Goal: Task Accomplishment & Management: Complete application form

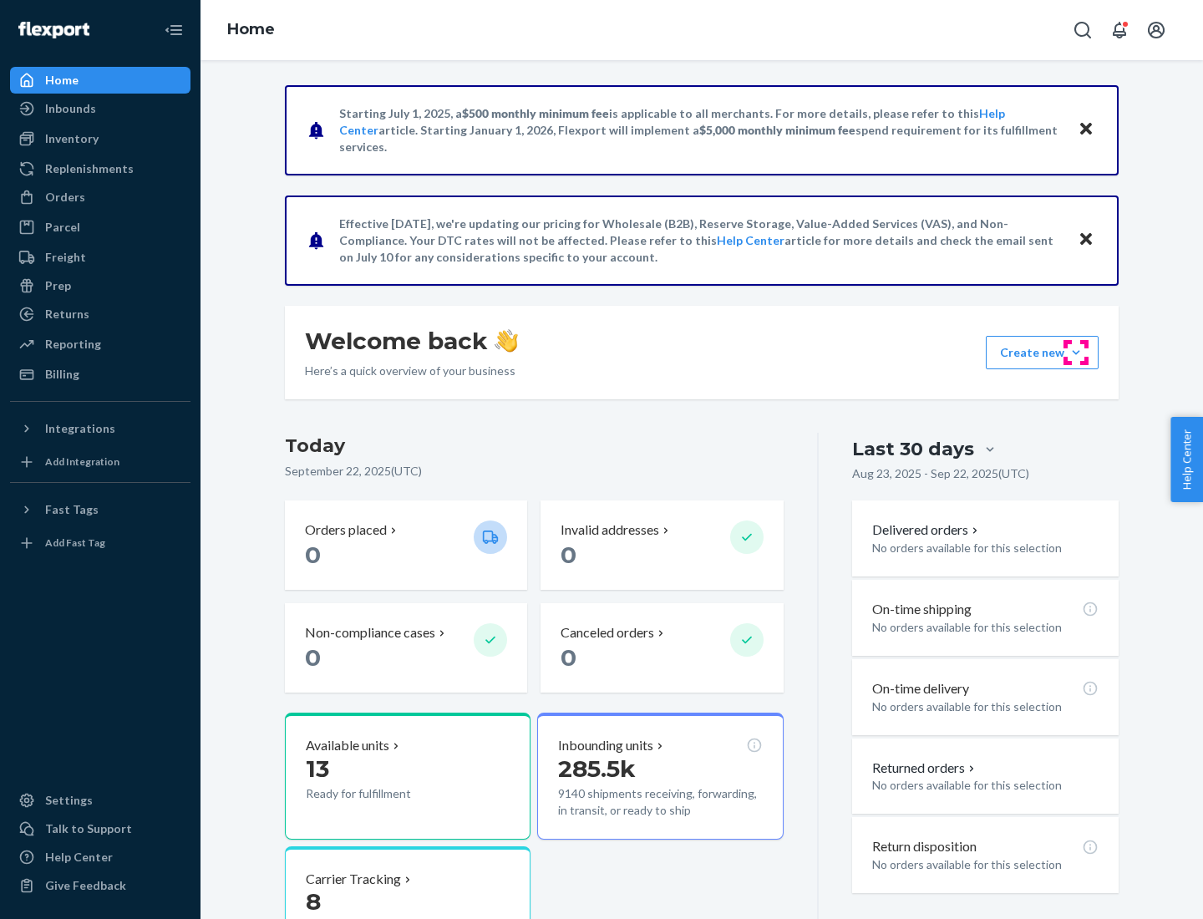
click at [1076, 353] on button "Create new Create new inbound Create new order Create new product" at bounding box center [1042, 352] width 113 height 33
click at [100, 109] on div "Inbounds" at bounding box center [100, 108] width 177 height 23
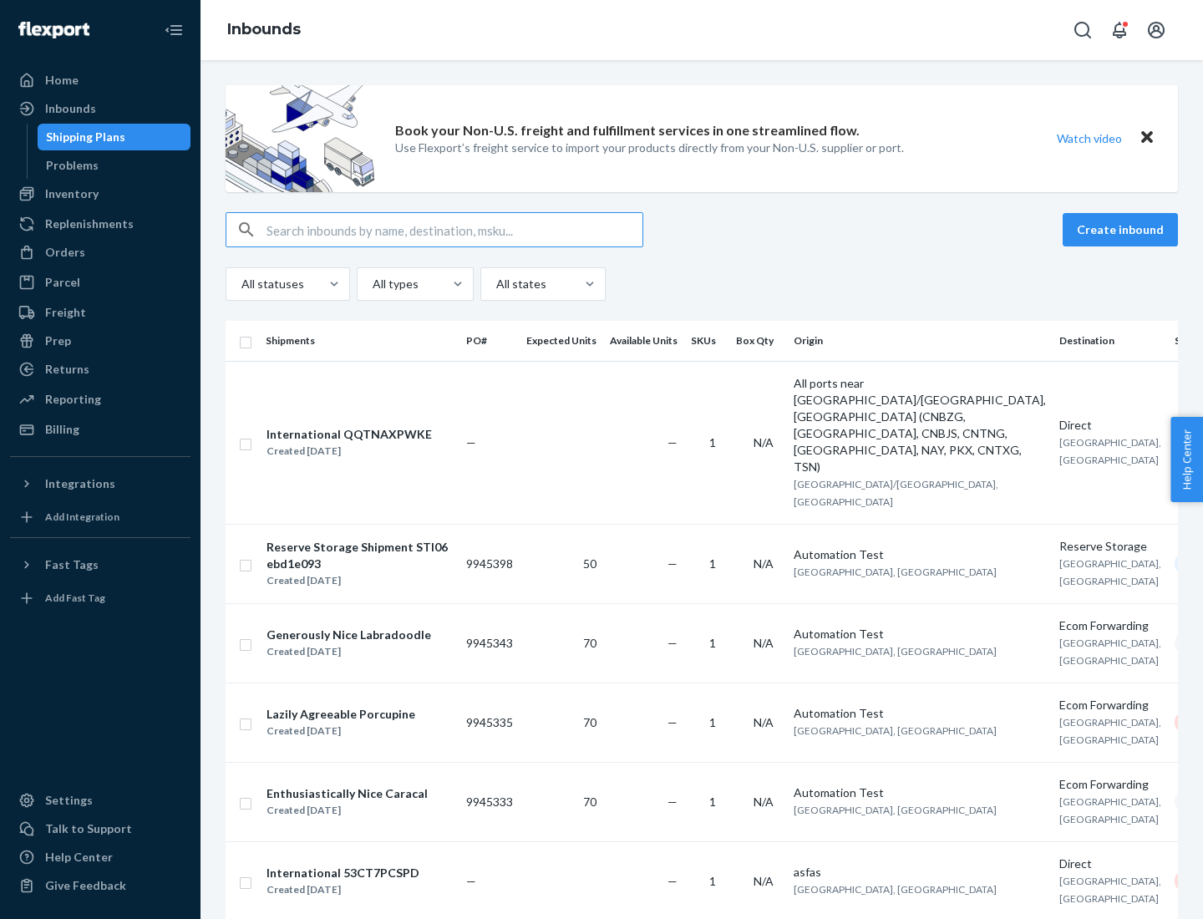
click at [1123, 230] on button "Create inbound" at bounding box center [1120, 229] width 115 height 33
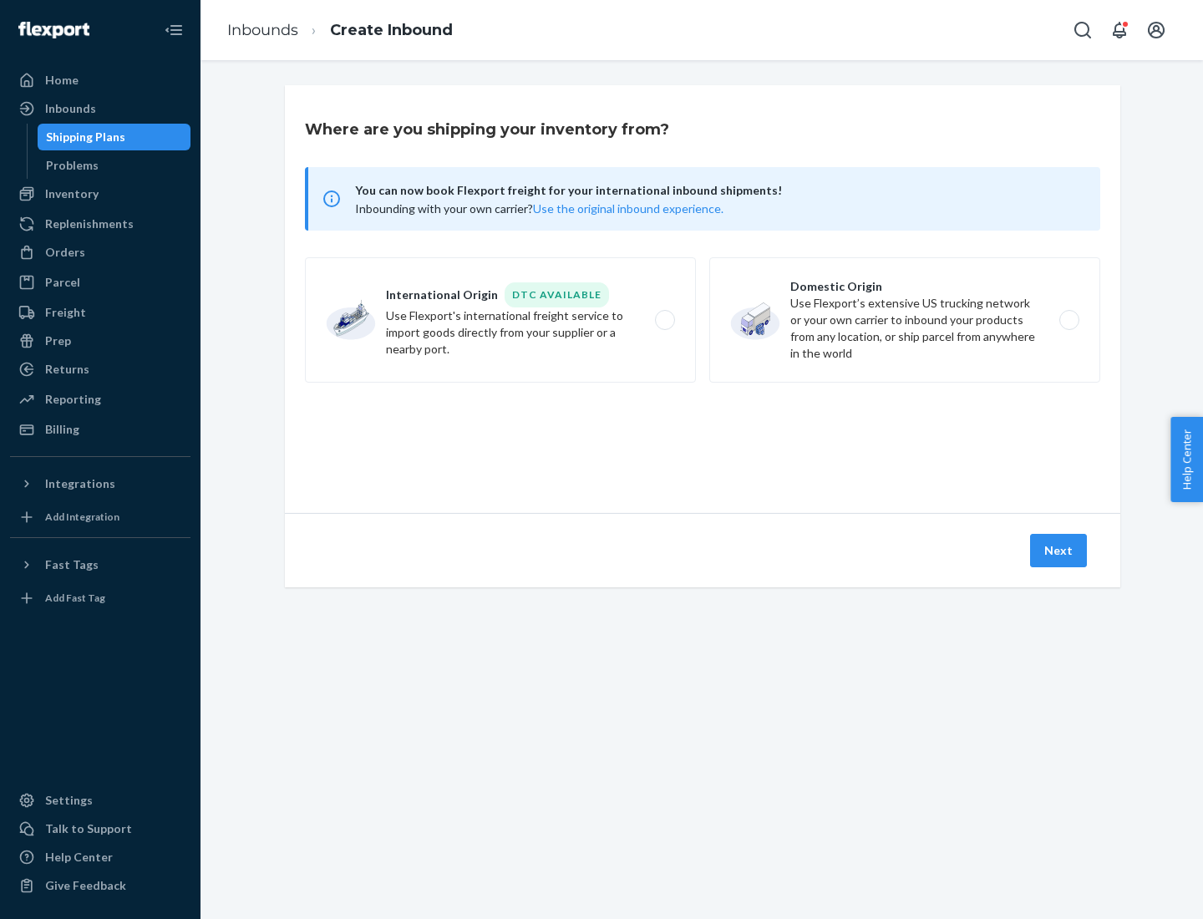
click at [905, 320] on label "Domestic Origin Use Flexport’s extensive US trucking network or your own carrie…" at bounding box center [904, 319] width 391 height 125
click at [1069, 320] on input "Domestic Origin Use Flexport’s extensive US trucking network or your own carrie…" at bounding box center [1074, 320] width 11 height 11
radio input "true"
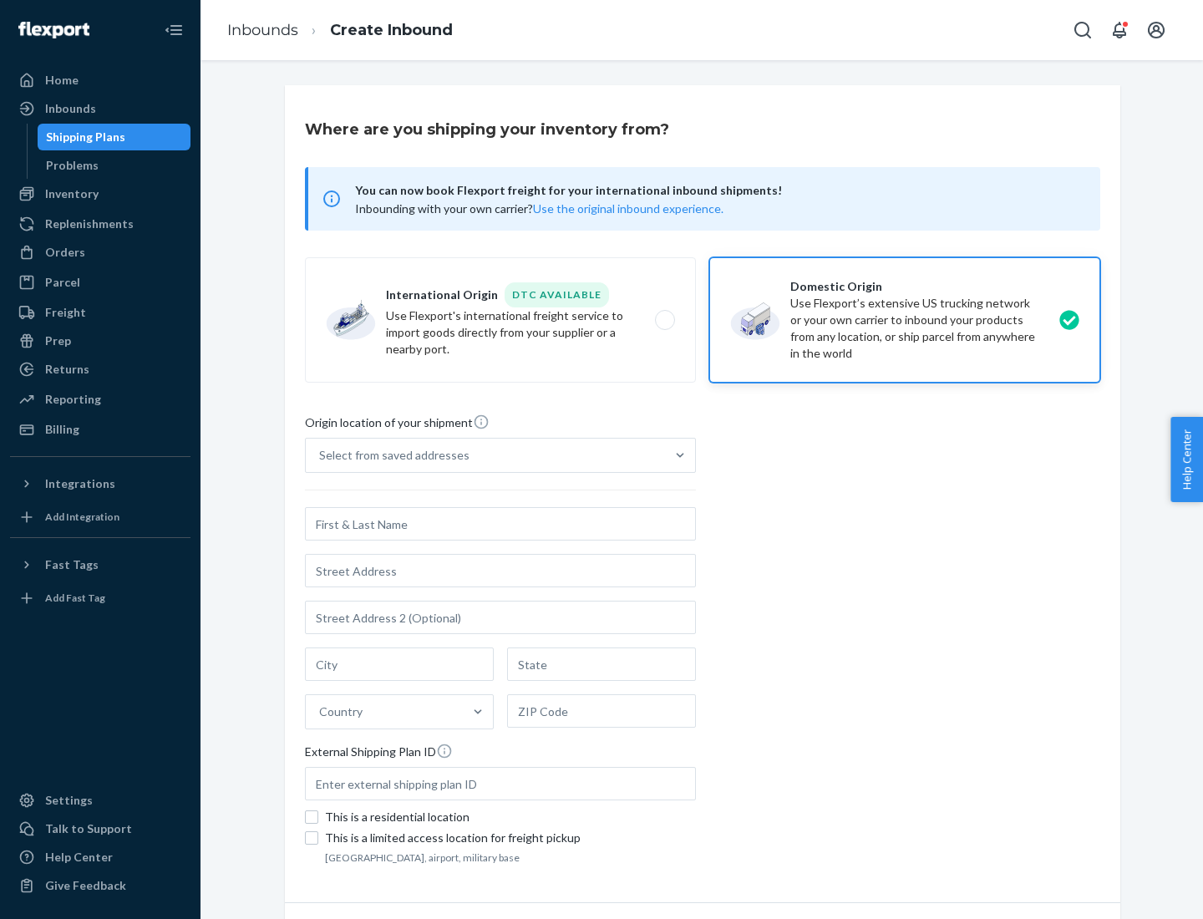
click at [390, 455] on div "Select from saved addresses" at bounding box center [394, 455] width 150 height 17
click at [321, 455] on input "Select from saved addresses" at bounding box center [320, 455] width 2 height 17
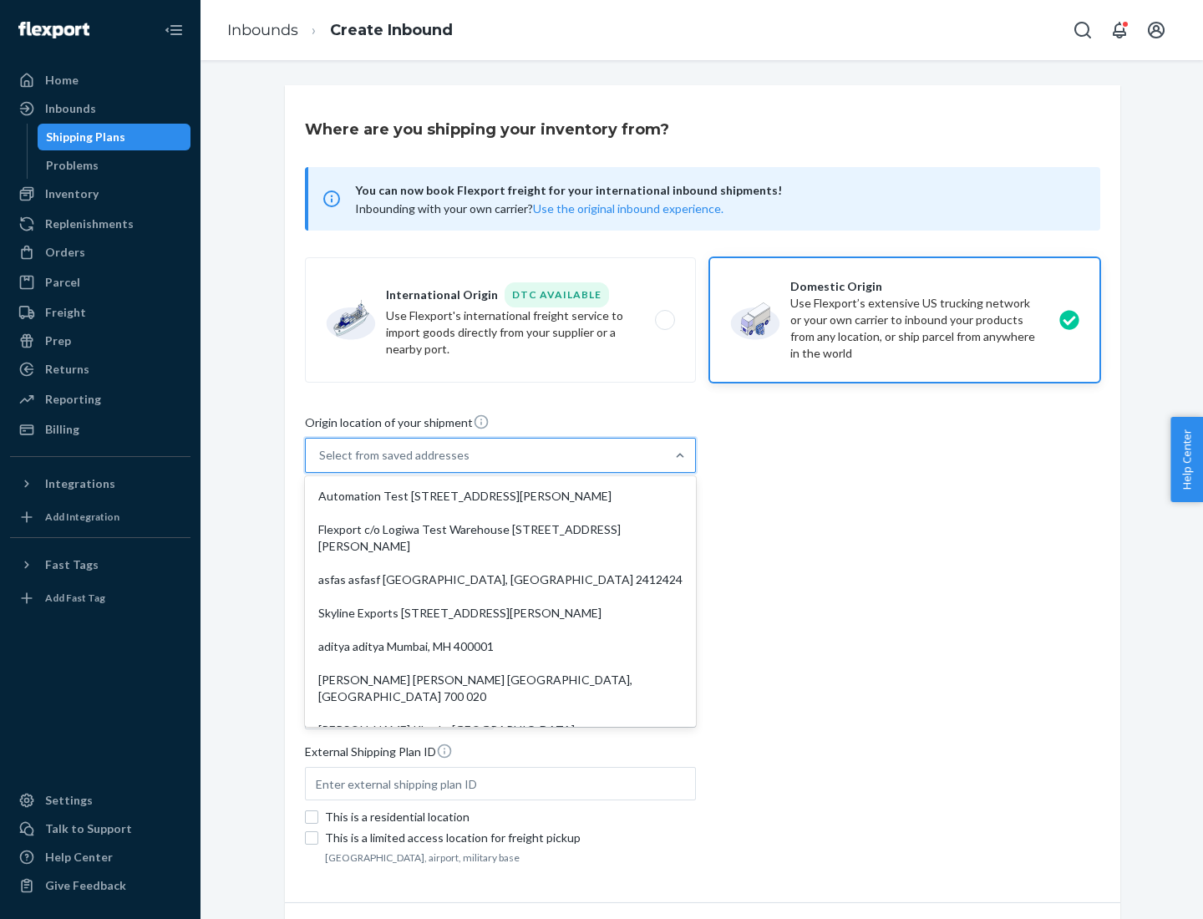
scroll to position [7, 0]
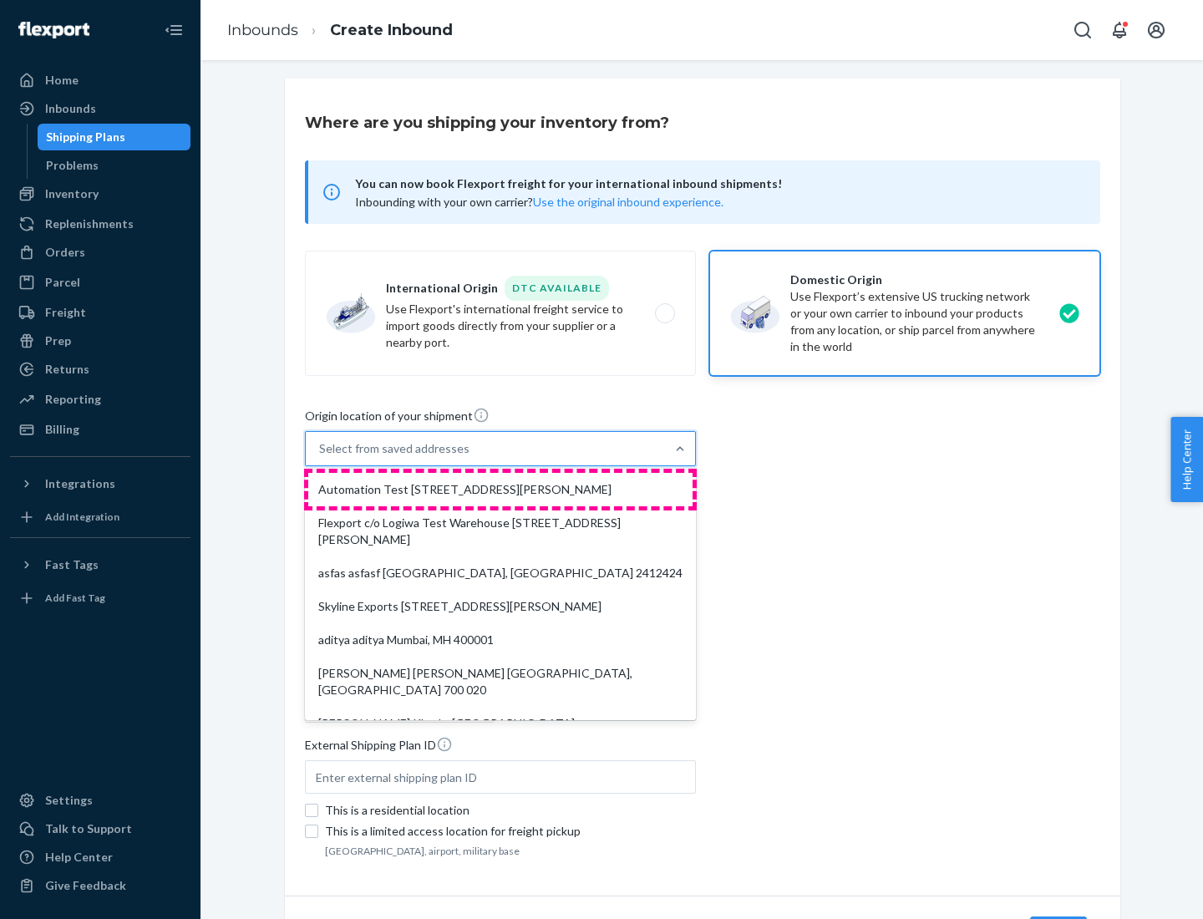
click at [500, 490] on div "Automation Test [STREET_ADDRESS][PERSON_NAME]" at bounding box center [500, 489] width 384 height 33
click at [321, 457] on input "option Automation Test [STREET_ADDRESS][PERSON_NAME]. 9 results available. Use …" at bounding box center [320, 448] width 2 height 17
type input "Automation Test"
type input "[STREET_ADDRESS][PERSON_NAME]"
type input "9th Floor"
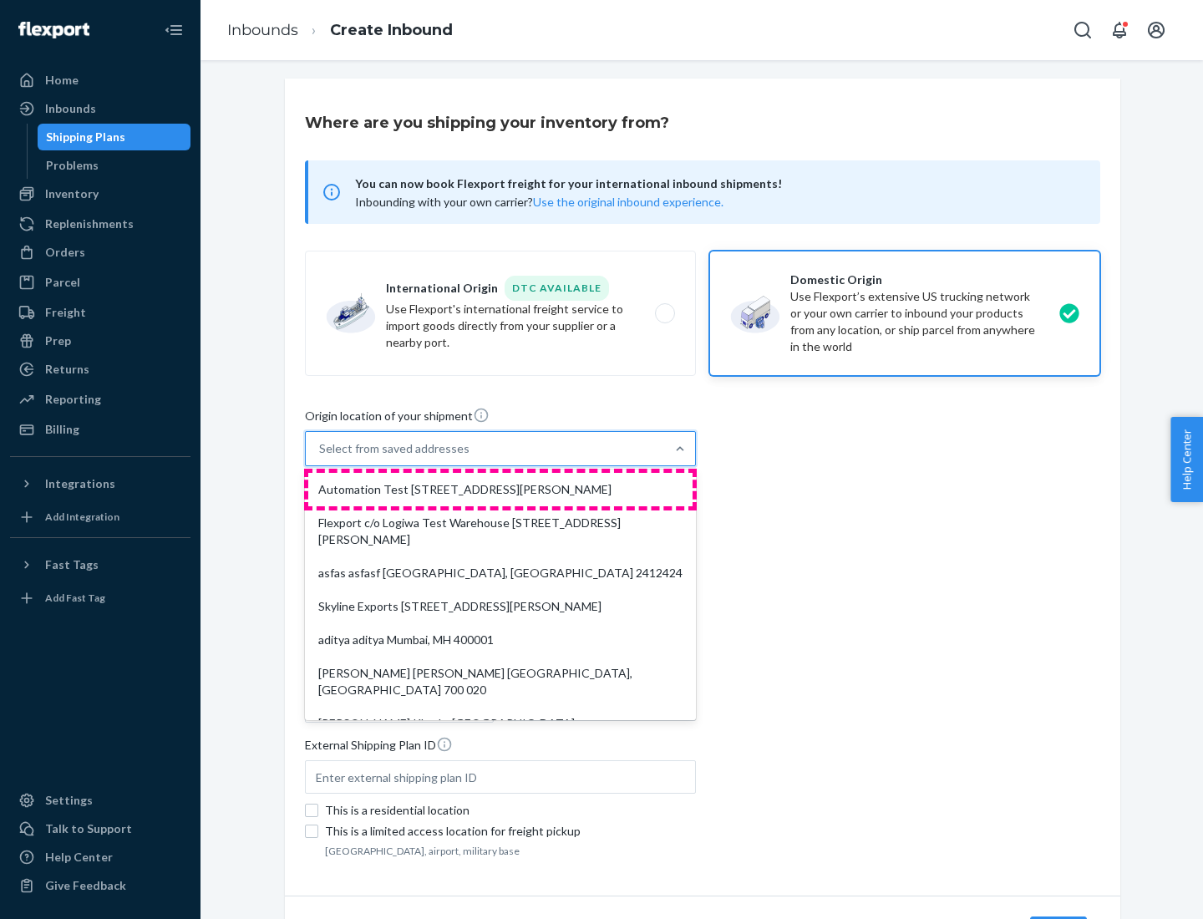
type input "[GEOGRAPHIC_DATA]"
type input "CA"
type input "94104"
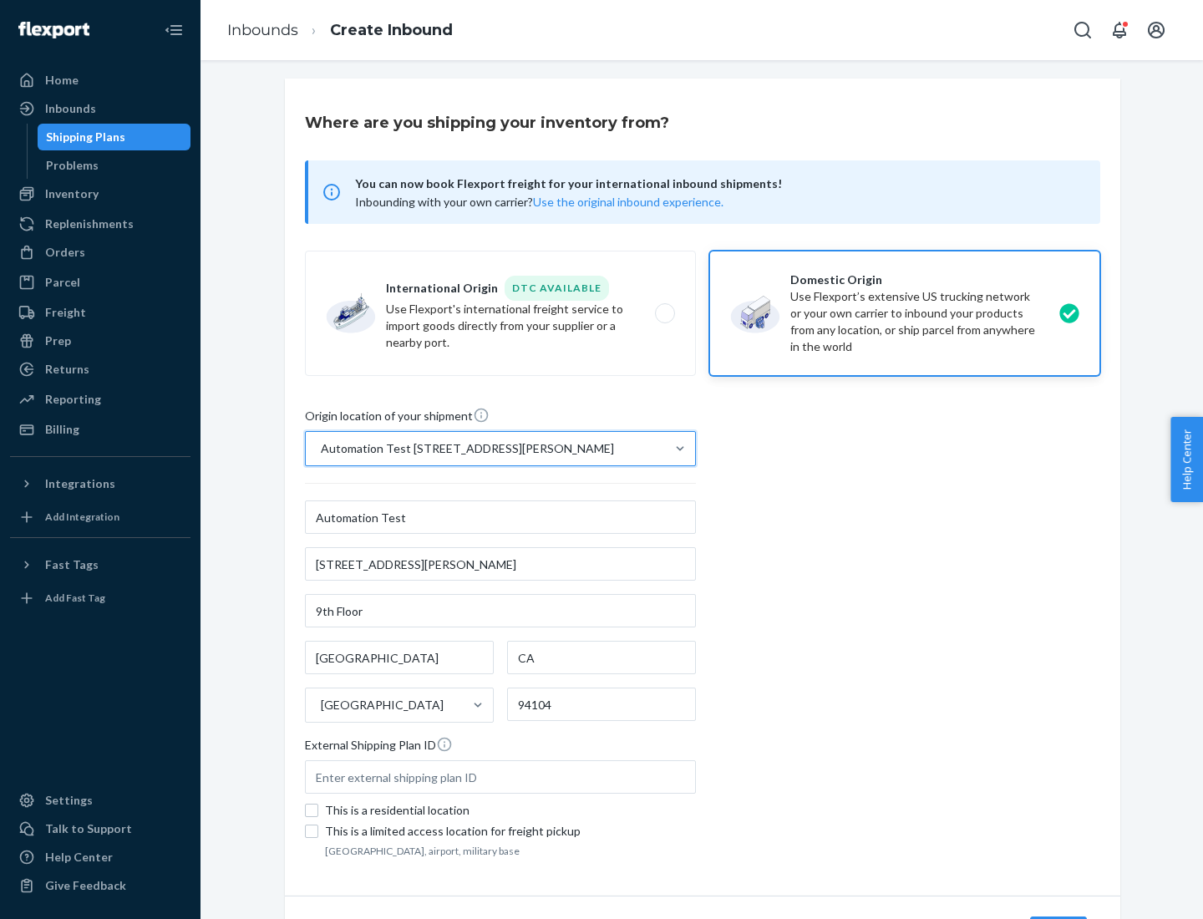
scroll to position [98, 0]
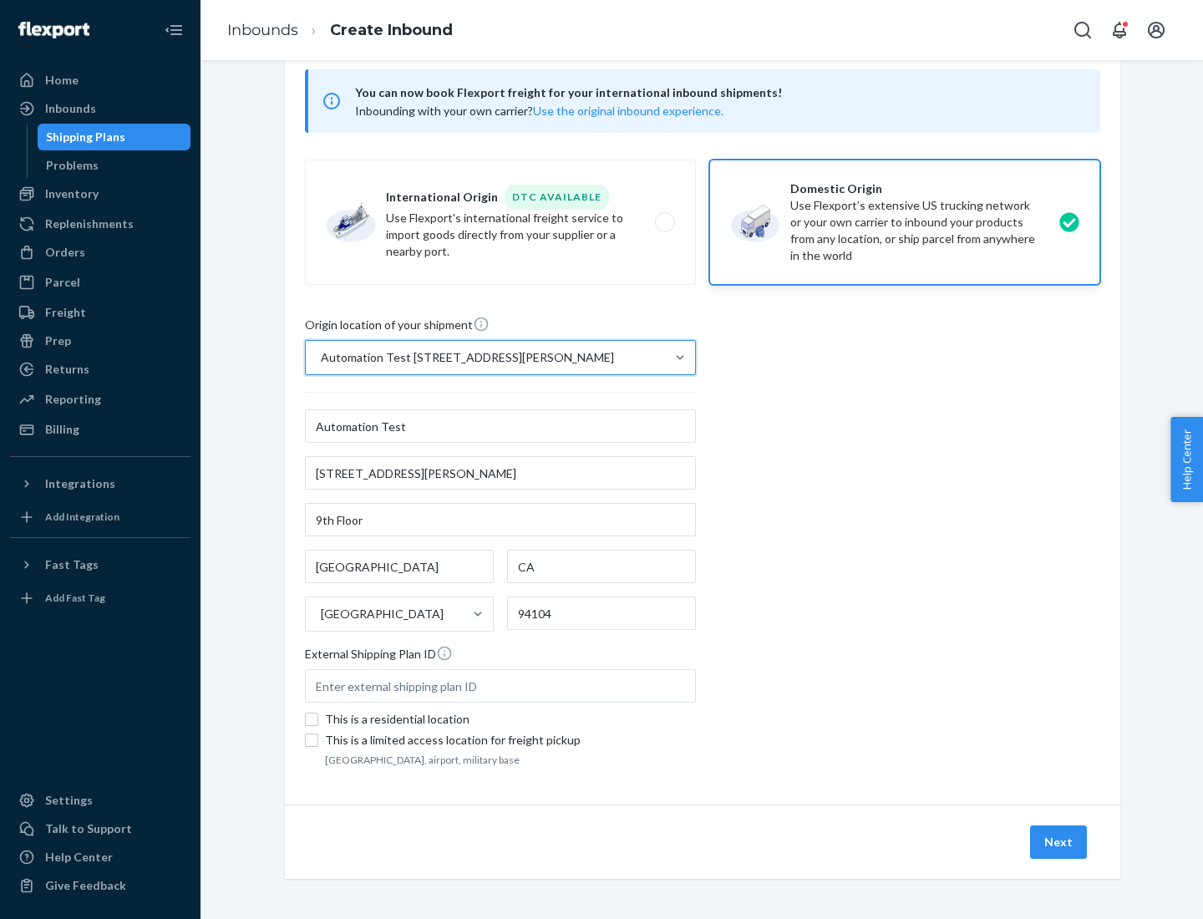
click at [1059, 842] on button "Next" at bounding box center [1058, 841] width 57 height 33
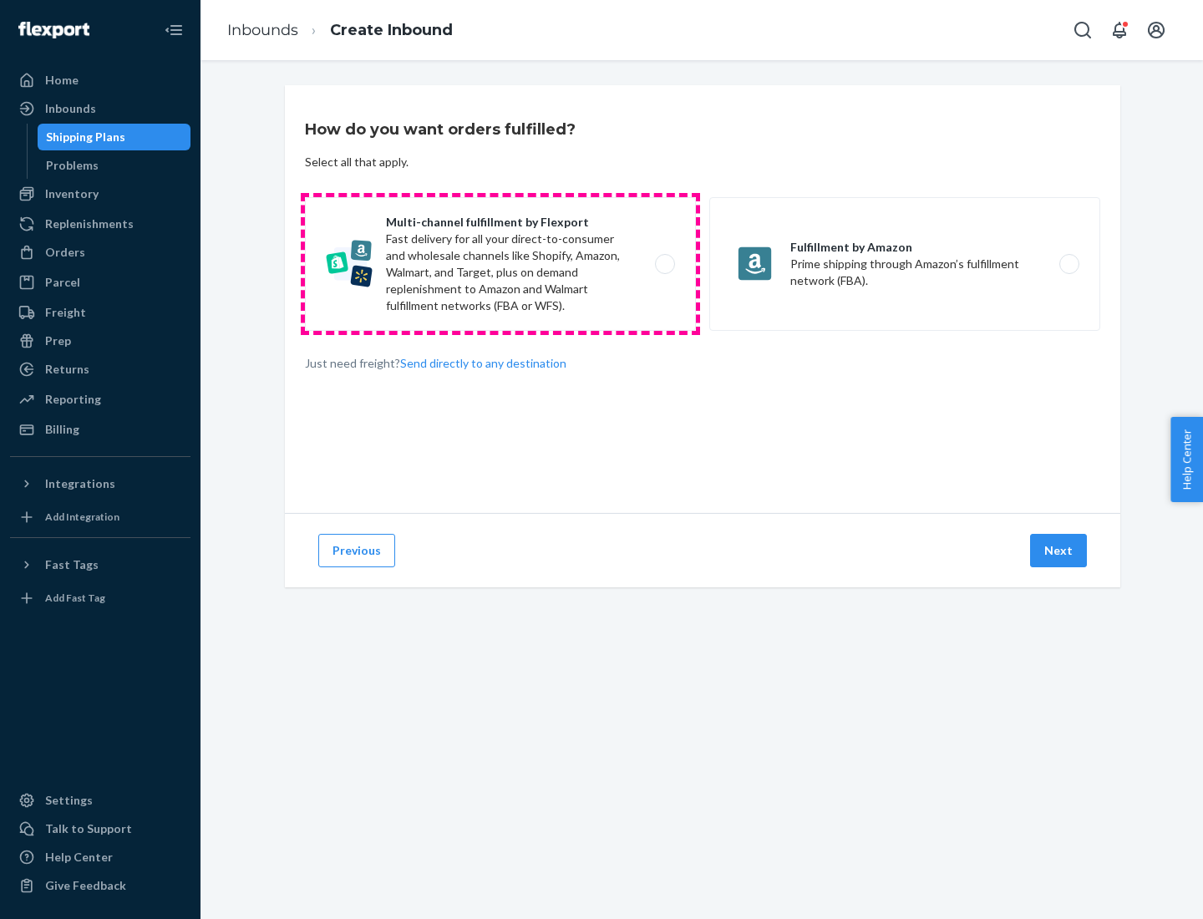
click at [500, 264] on label "Multi-channel fulfillment by Flexport Fast delivery for all your direct-to-cons…" at bounding box center [500, 264] width 391 height 134
click at [664, 264] on input "Multi-channel fulfillment by Flexport Fast delivery for all your direct-to-cons…" at bounding box center [669, 264] width 11 height 11
radio input "true"
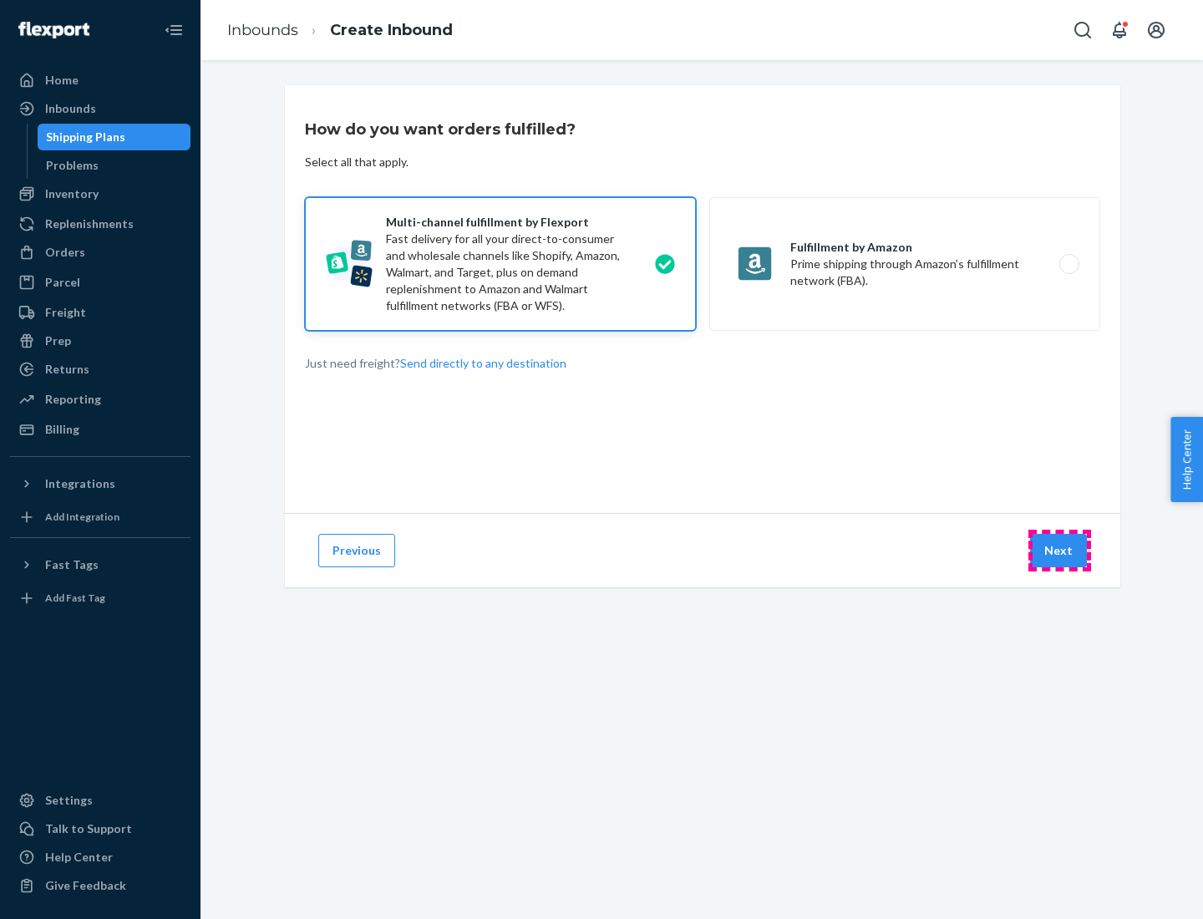
click at [1059, 551] on button "Next" at bounding box center [1058, 550] width 57 height 33
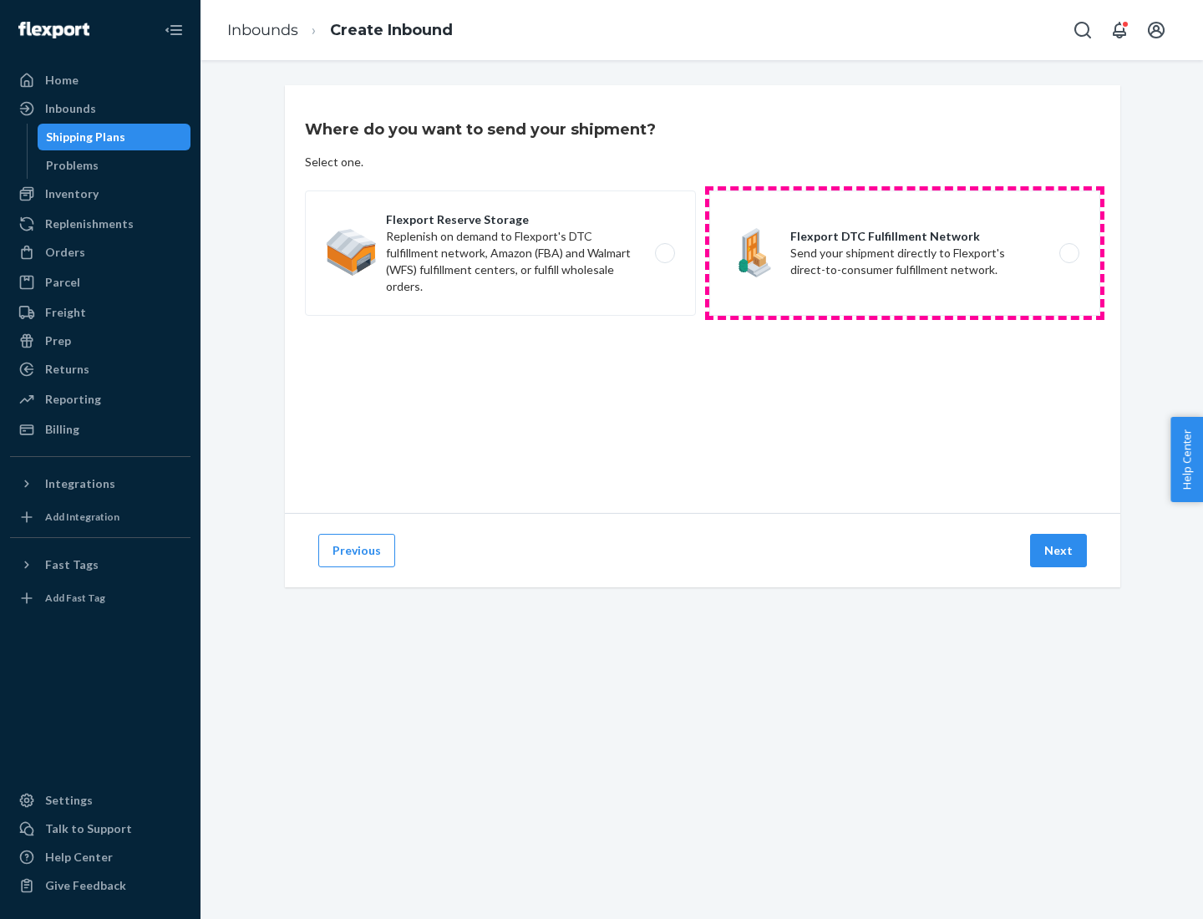
click at [905, 253] on label "Flexport DTC Fulfillment Network Send your shipment directly to Flexport's dire…" at bounding box center [904, 252] width 391 height 125
click at [1069, 253] on input "Flexport DTC Fulfillment Network Send your shipment directly to Flexport's dire…" at bounding box center [1074, 253] width 11 height 11
radio input "true"
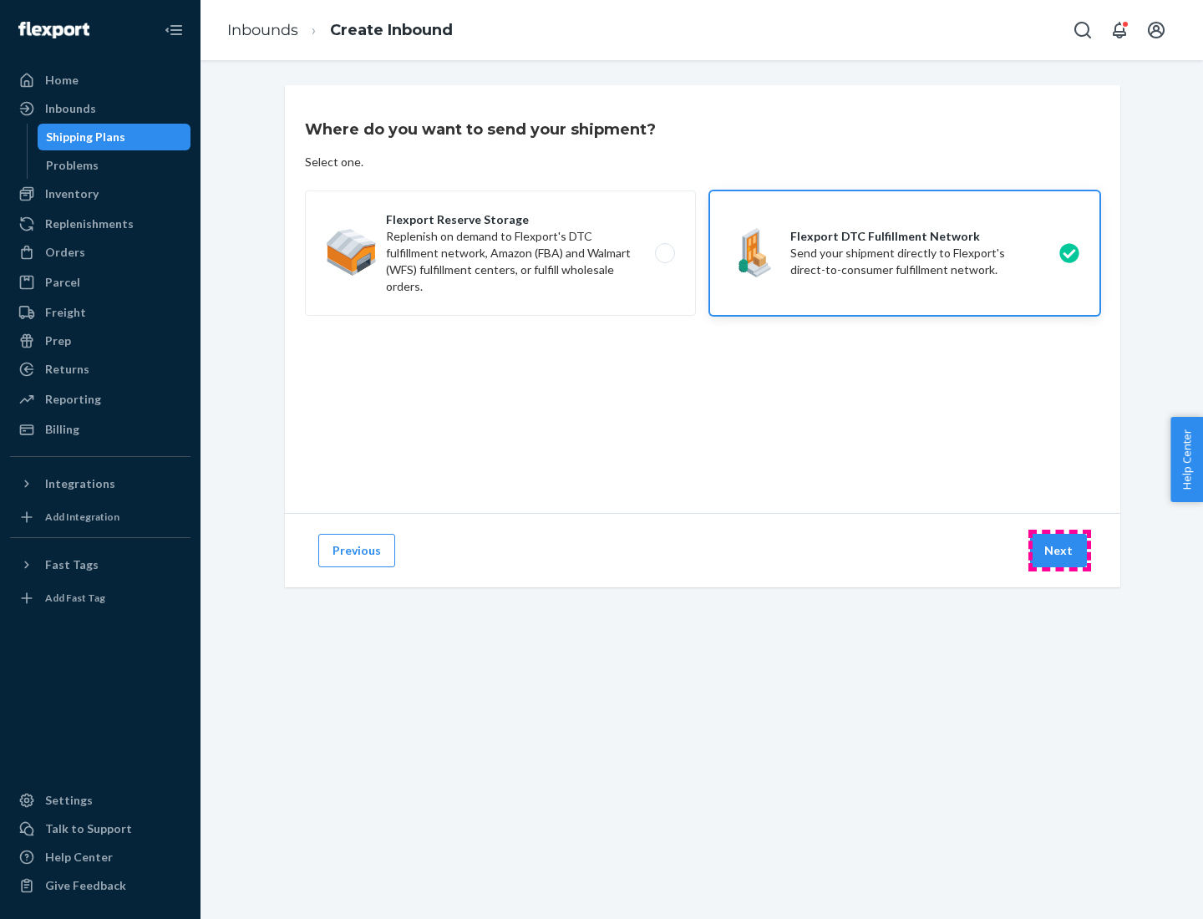
click at [1059, 551] on button "Next" at bounding box center [1058, 550] width 57 height 33
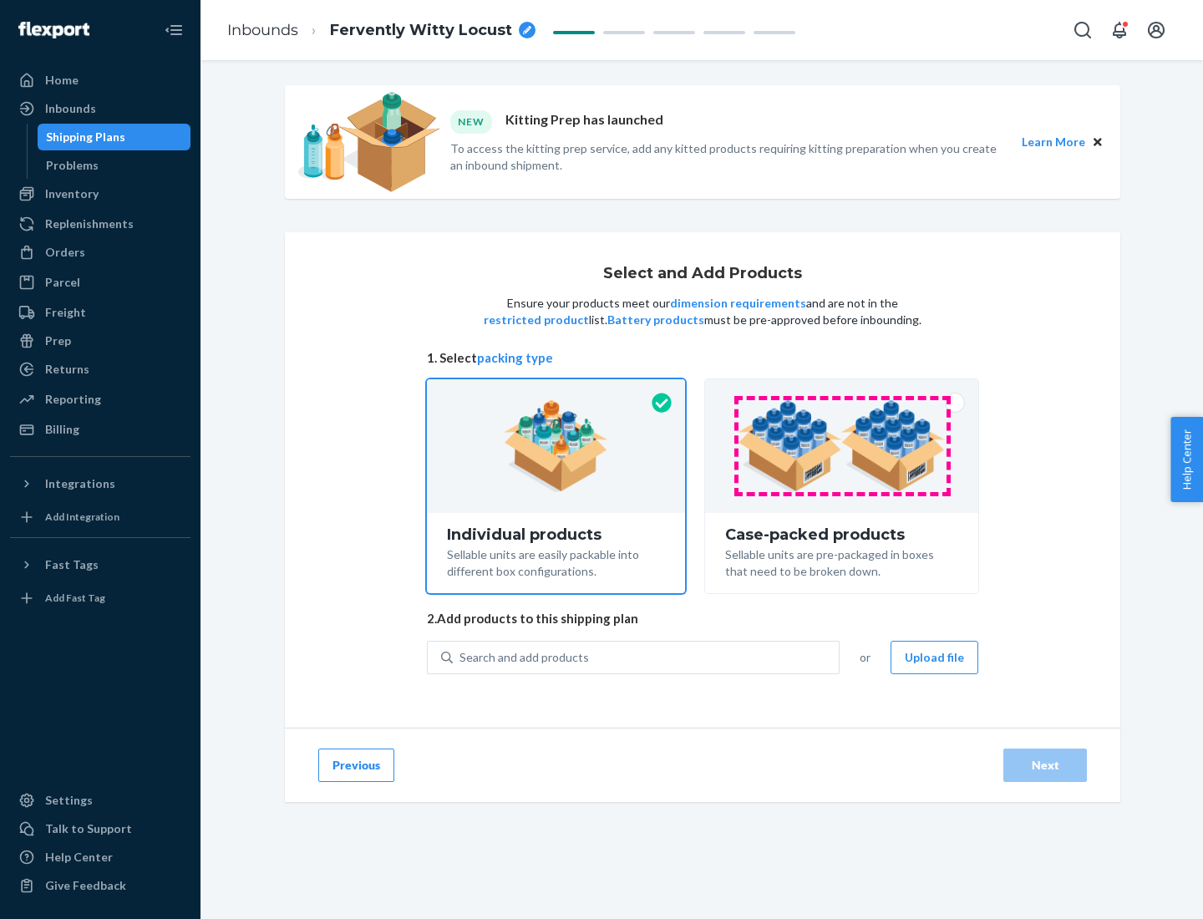
click at [842, 446] on img at bounding box center [842, 446] width 208 height 92
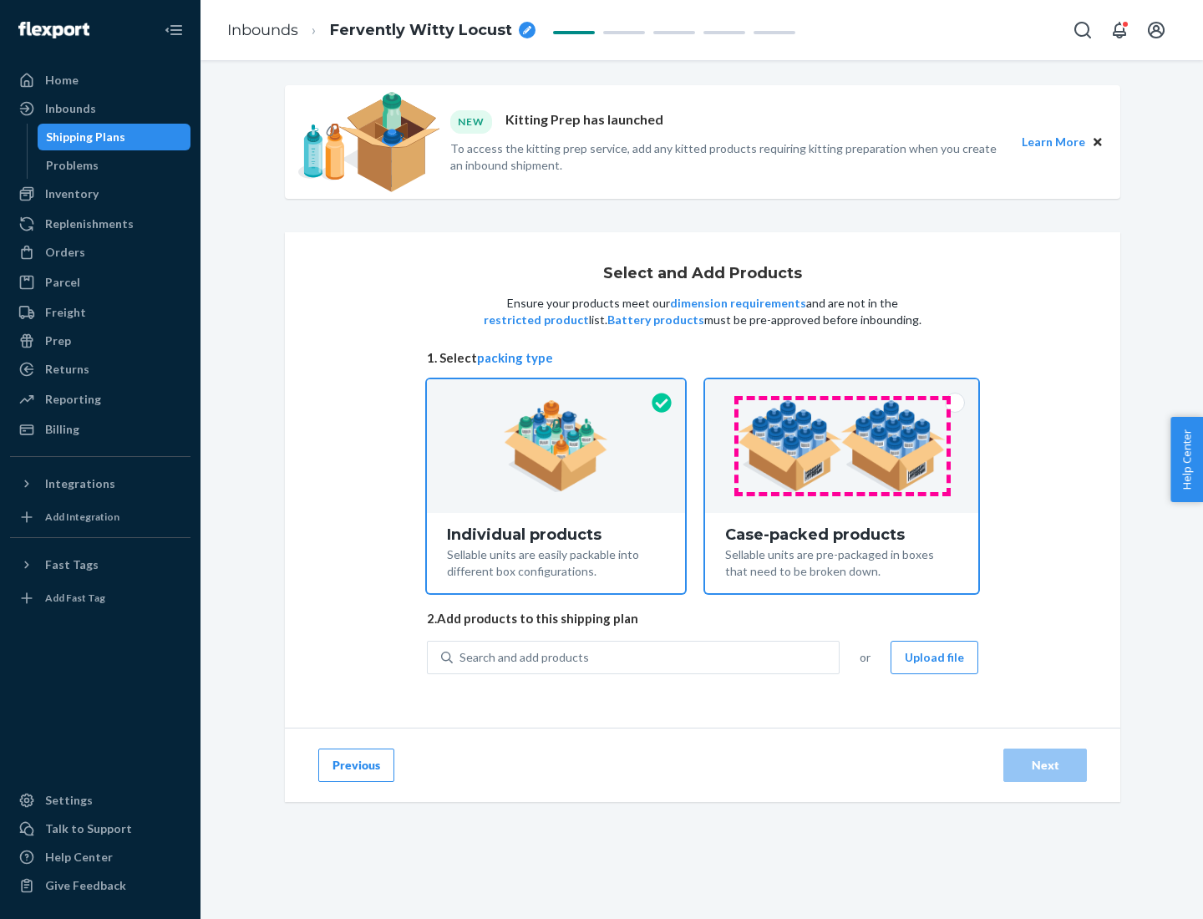
click at [842, 390] on input "Case-packed products Sellable units are pre-packaged in boxes that need to be b…" at bounding box center [841, 384] width 11 height 11
radio input "true"
radio input "false"
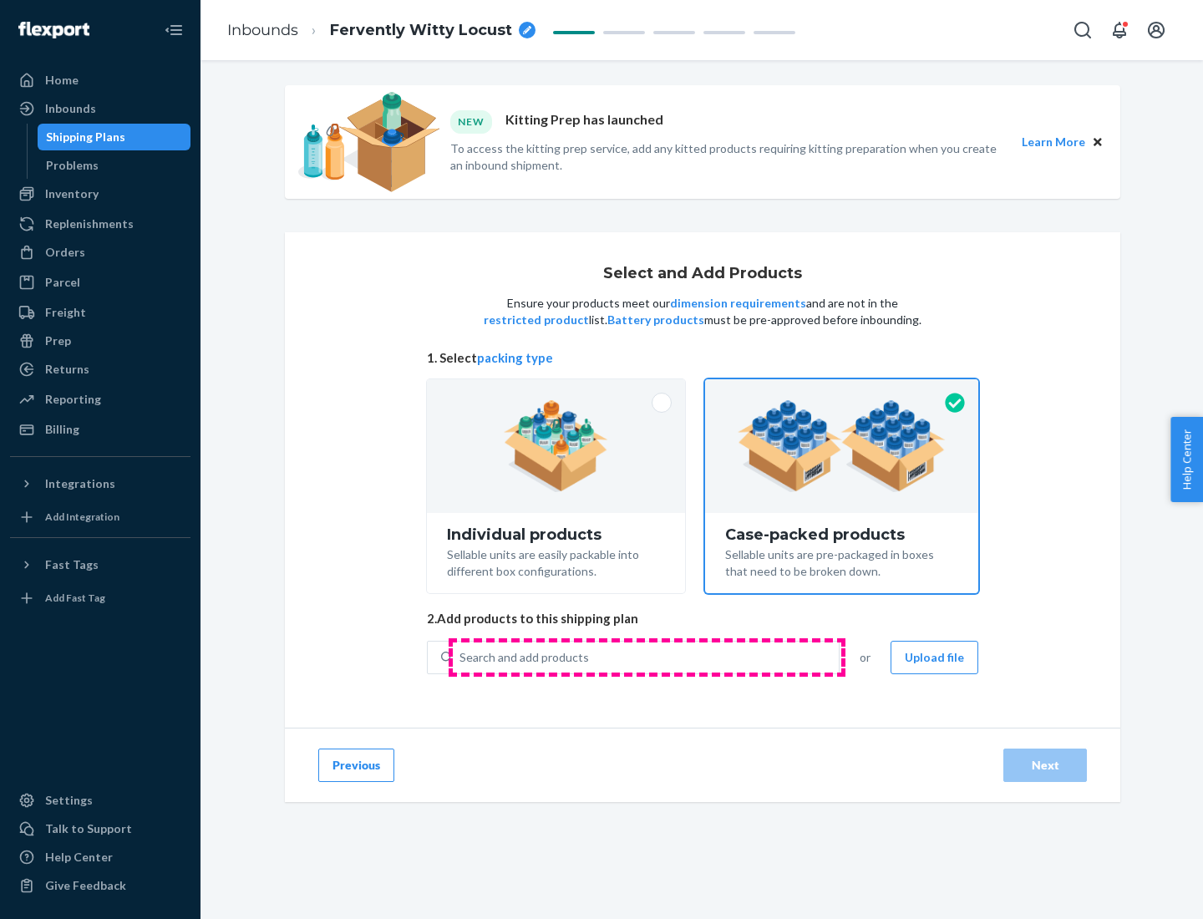
click at [647, 657] on div "Search and add products" at bounding box center [646, 657] width 386 height 30
click at [461, 657] on input "Search and add products" at bounding box center [460, 657] width 2 height 17
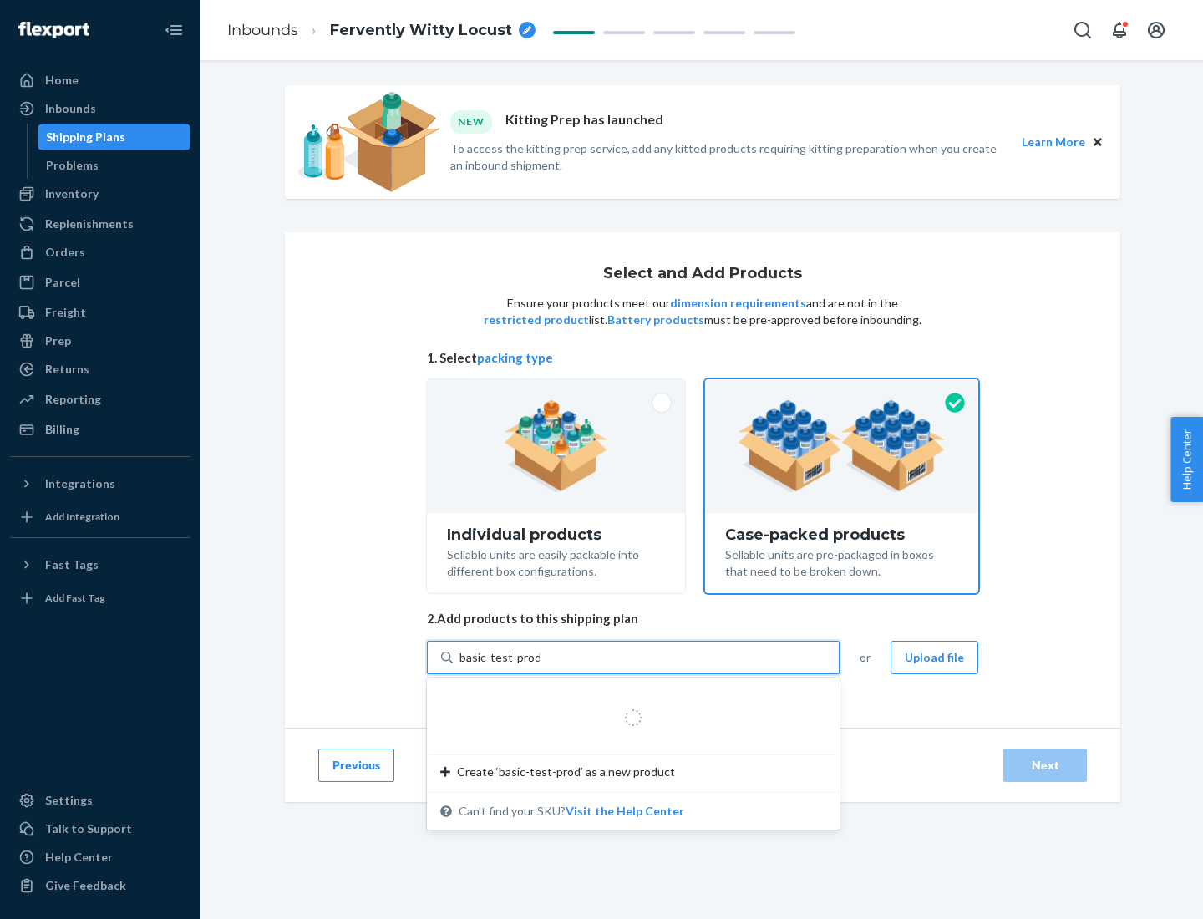
type input "basic-test-product-1"
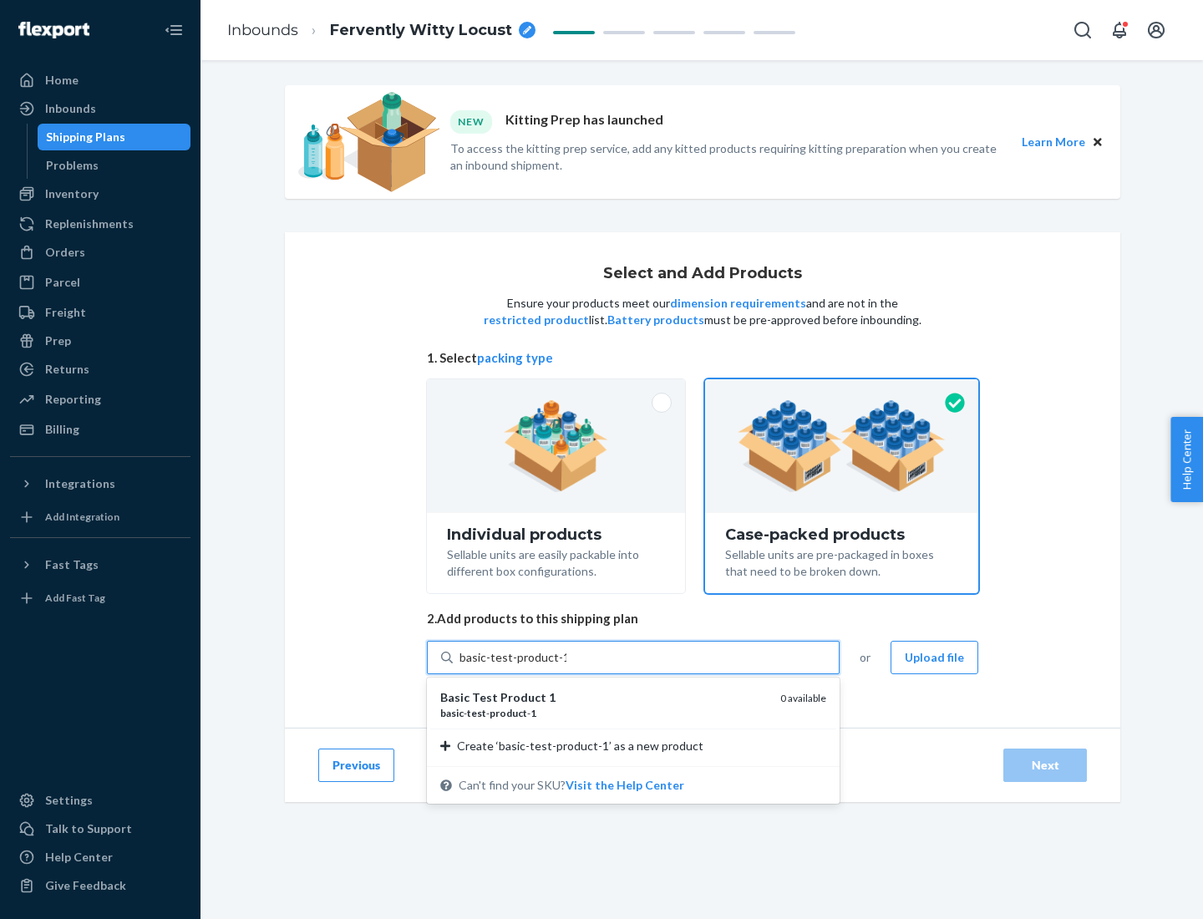
click at [604, 713] on div "basic - test - product - 1" at bounding box center [603, 713] width 327 height 14
click at [566, 666] on input "basic-test-product-1" at bounding box center [512, 657] width 107 height 17
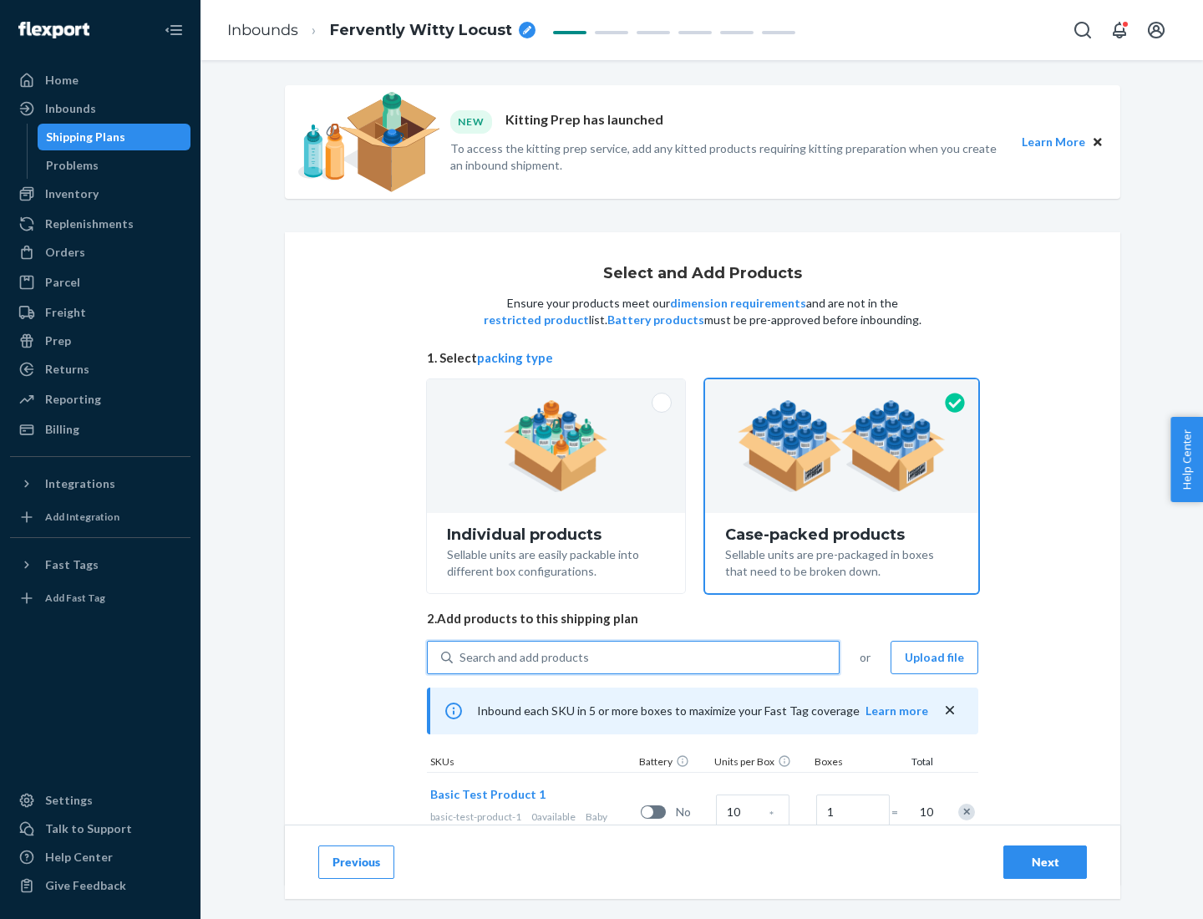
scroll to position [60, 0]
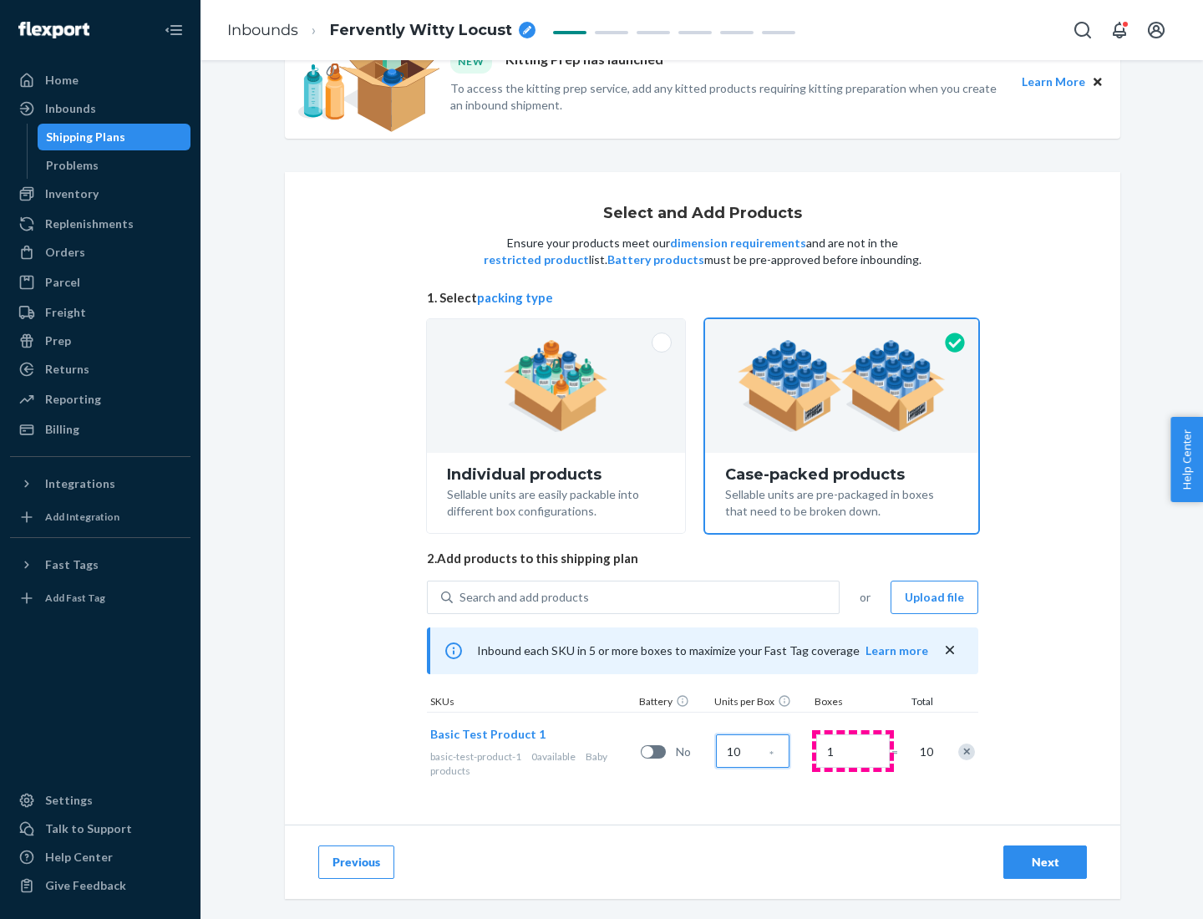
type input "10"
type input "7"
click at [1045, 862] on div "Next" at bounding box center [1045, 862] width 55 height 17
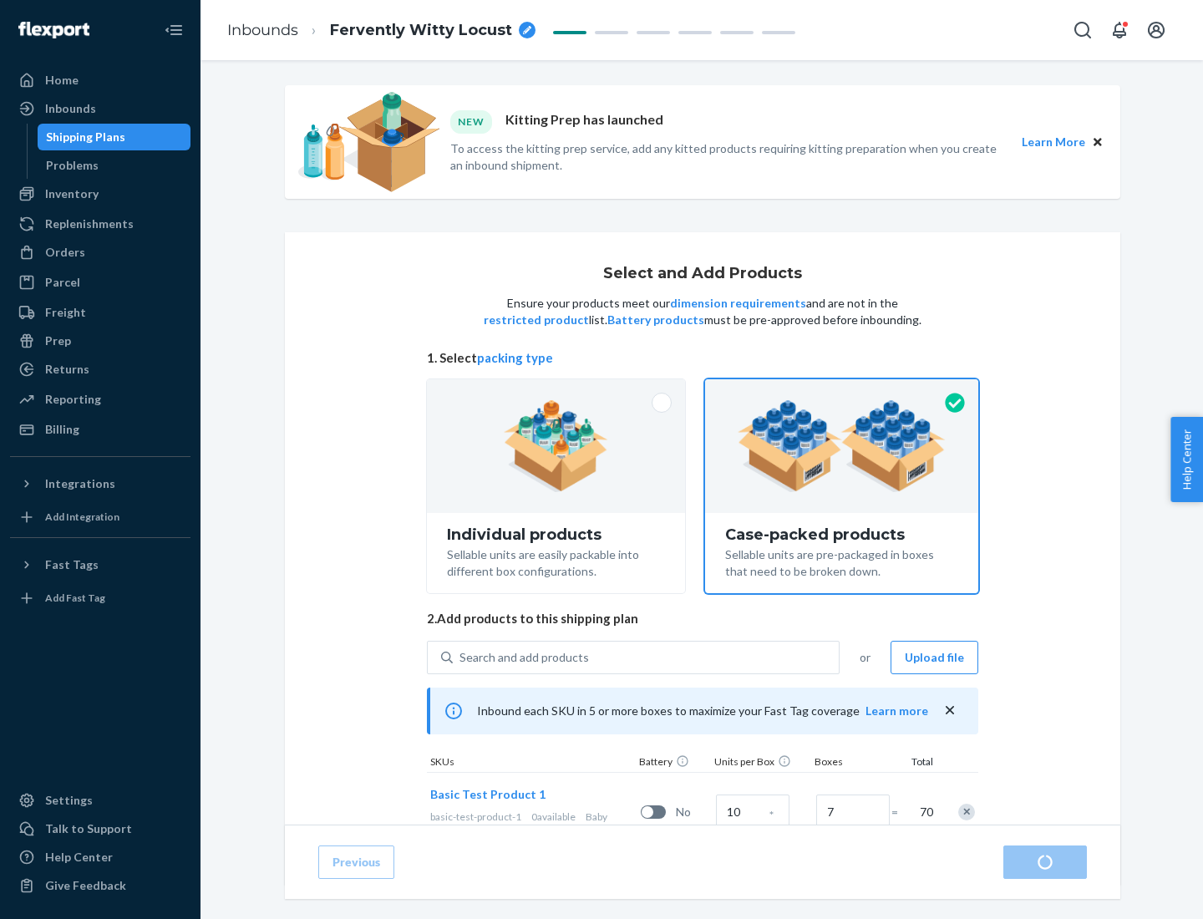
radio input "true"
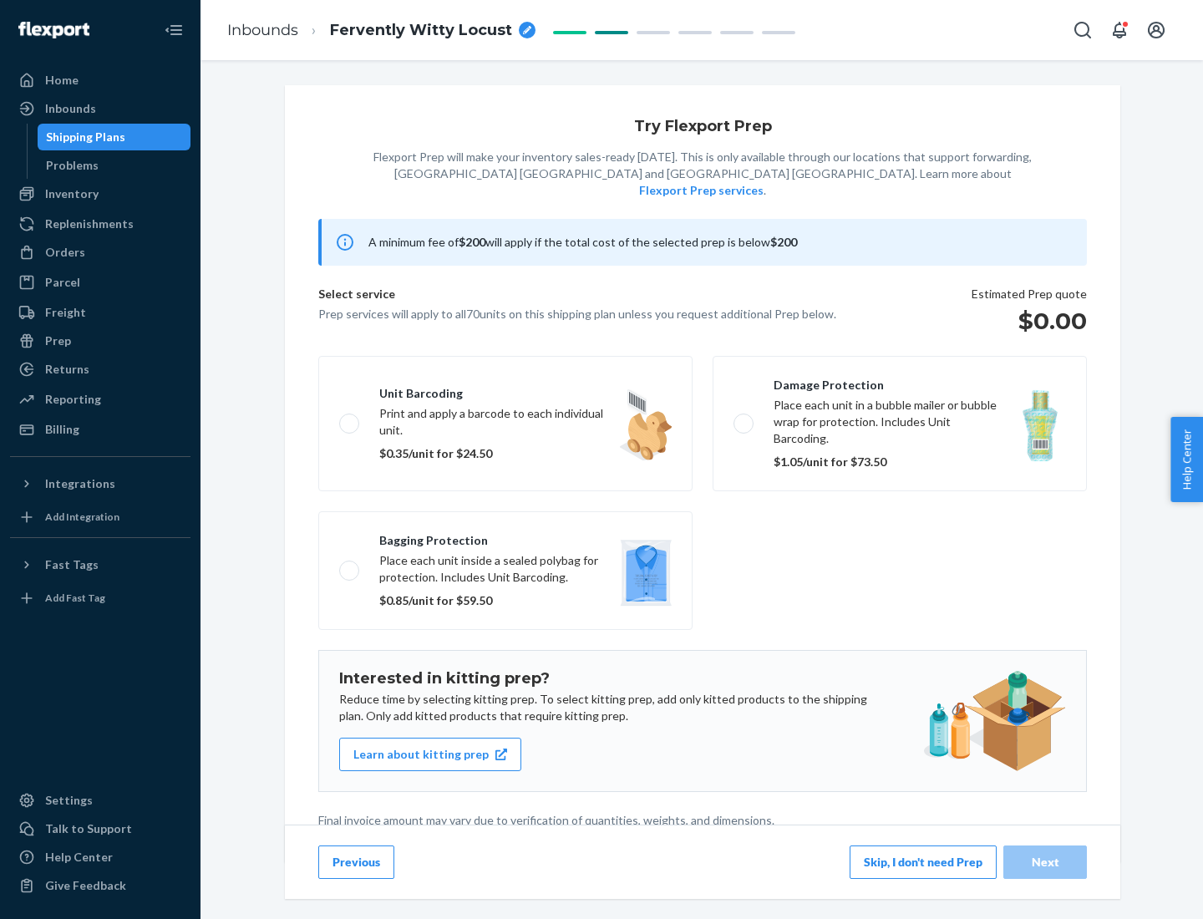
scroll to position [4, 0]
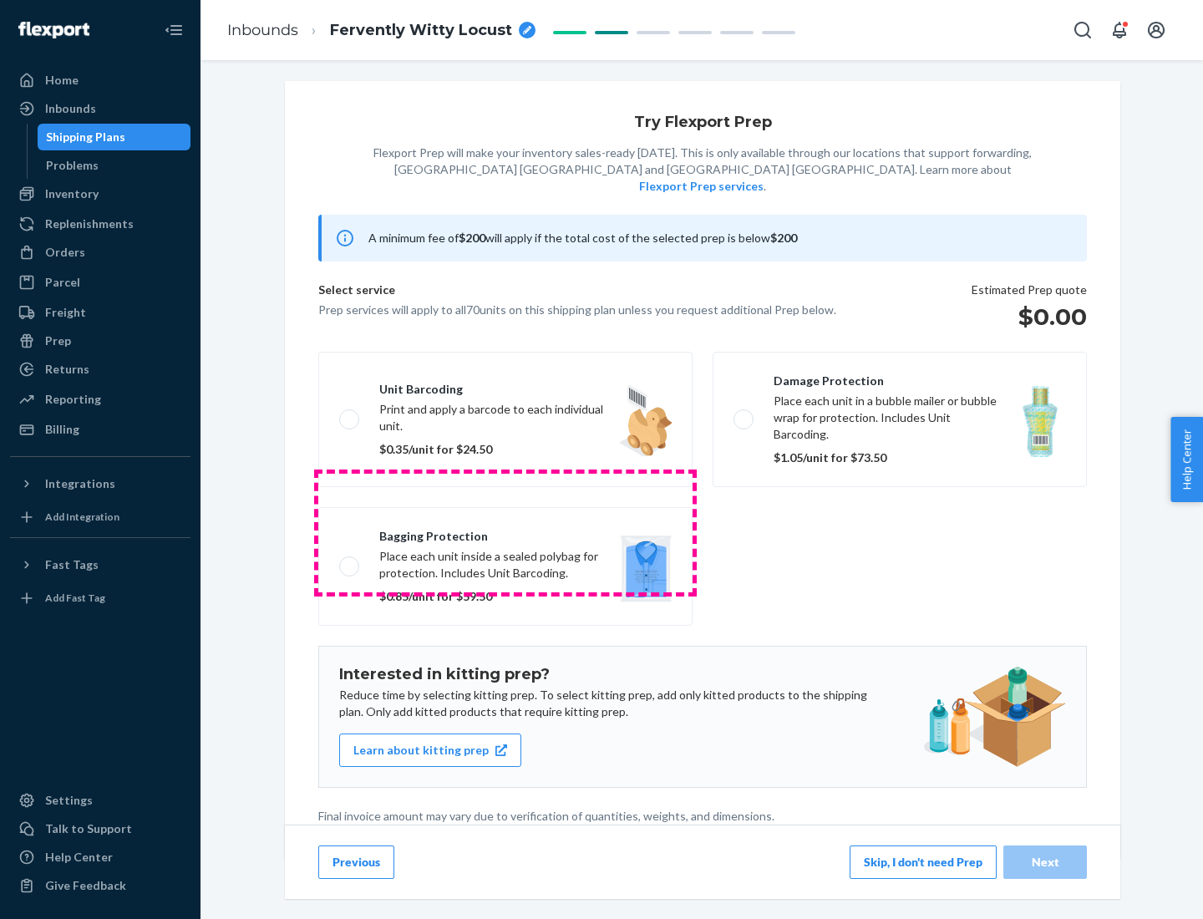
click at [505, 532] on label "Bagging protection Place each unit inside a sealed polybag for protection. Incl…" at bounding box center [505, 566] width 374 height 119
click at [350, 561] on input "Bagging protection Place each unit inside a sealed polybag for protection. Incl…" at bounding box center [344, 566] width 11 height 11
checkbox input "true"
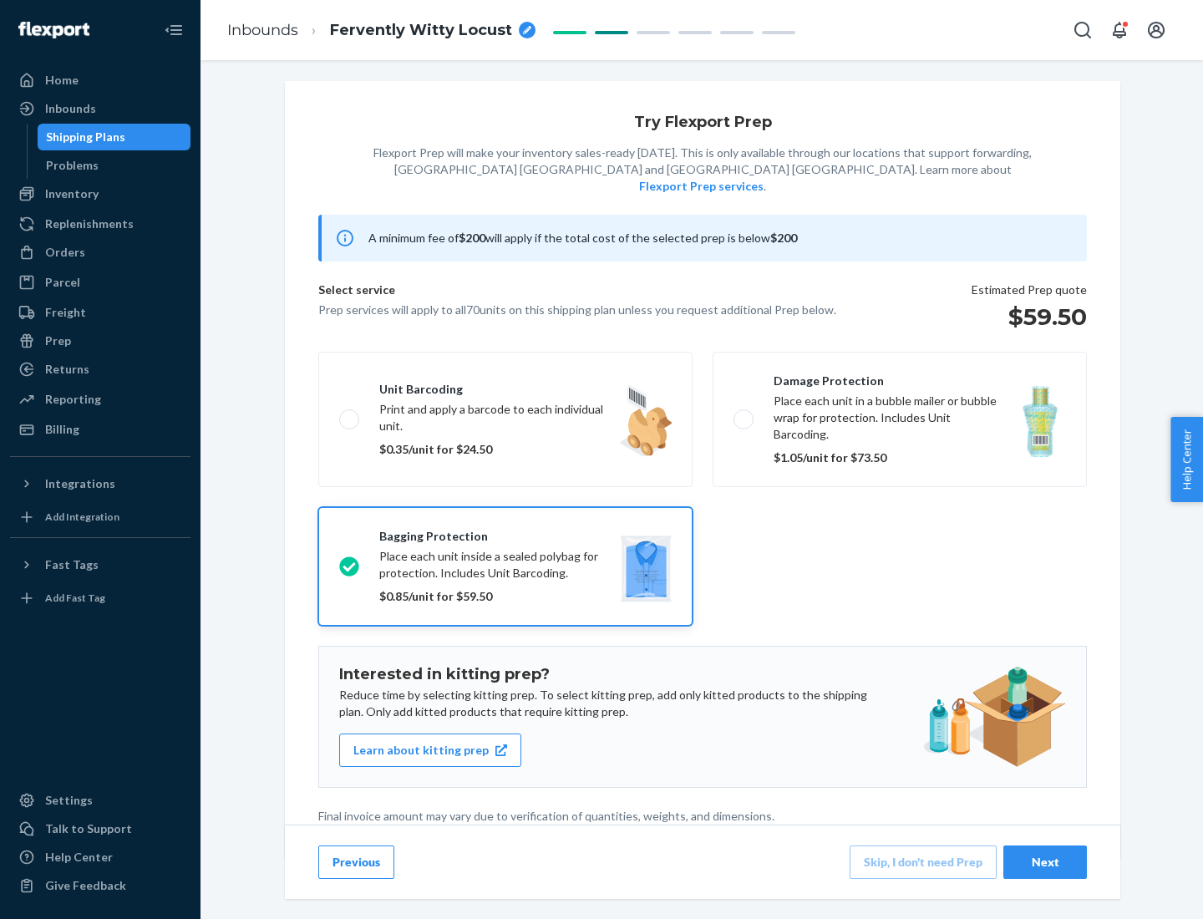
click at [1045, 861] on div "Next" at bounding box center [1045, 862] width 55 height 17
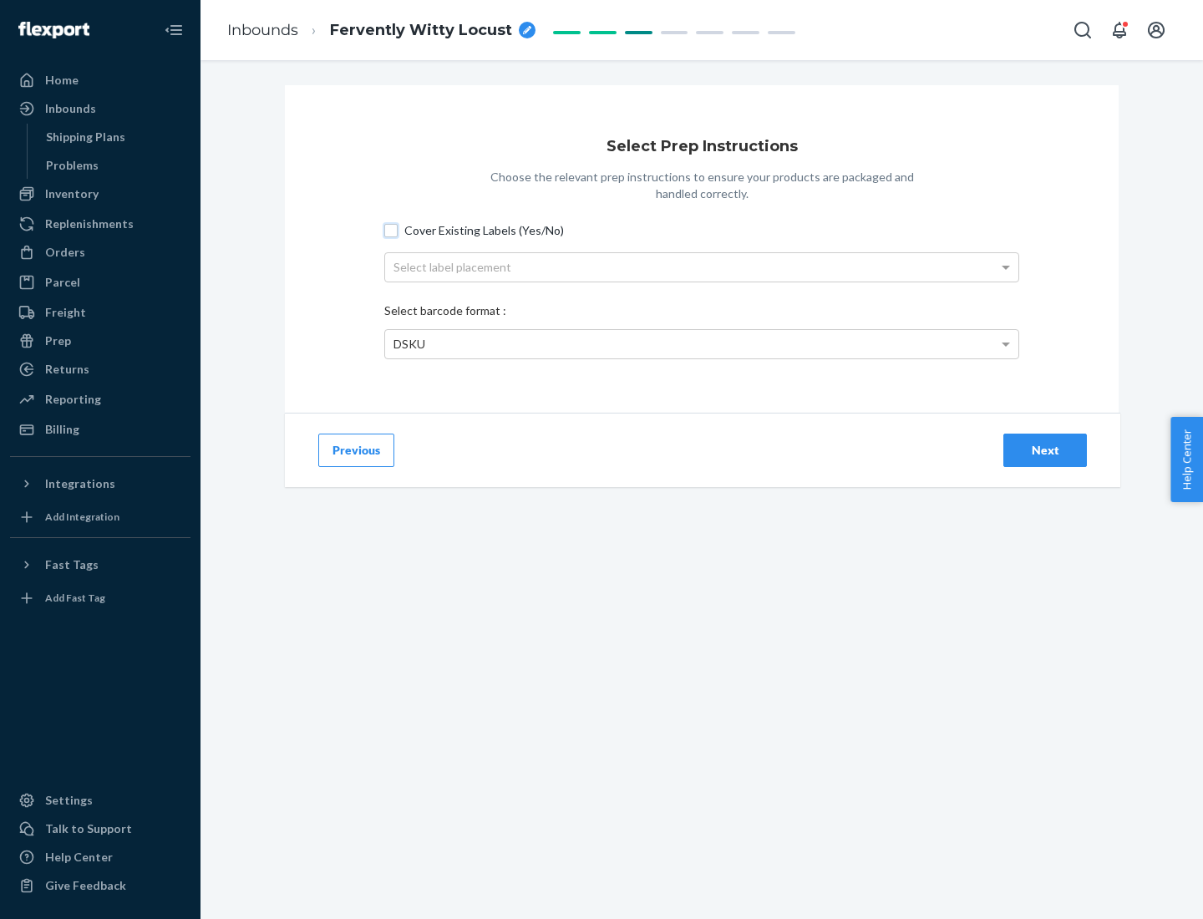
click at [391, 230] on input "Cover Existing Labels (Yes/No)" at bounding box center [390, 230] width 13 height 13
checkbox input "true"
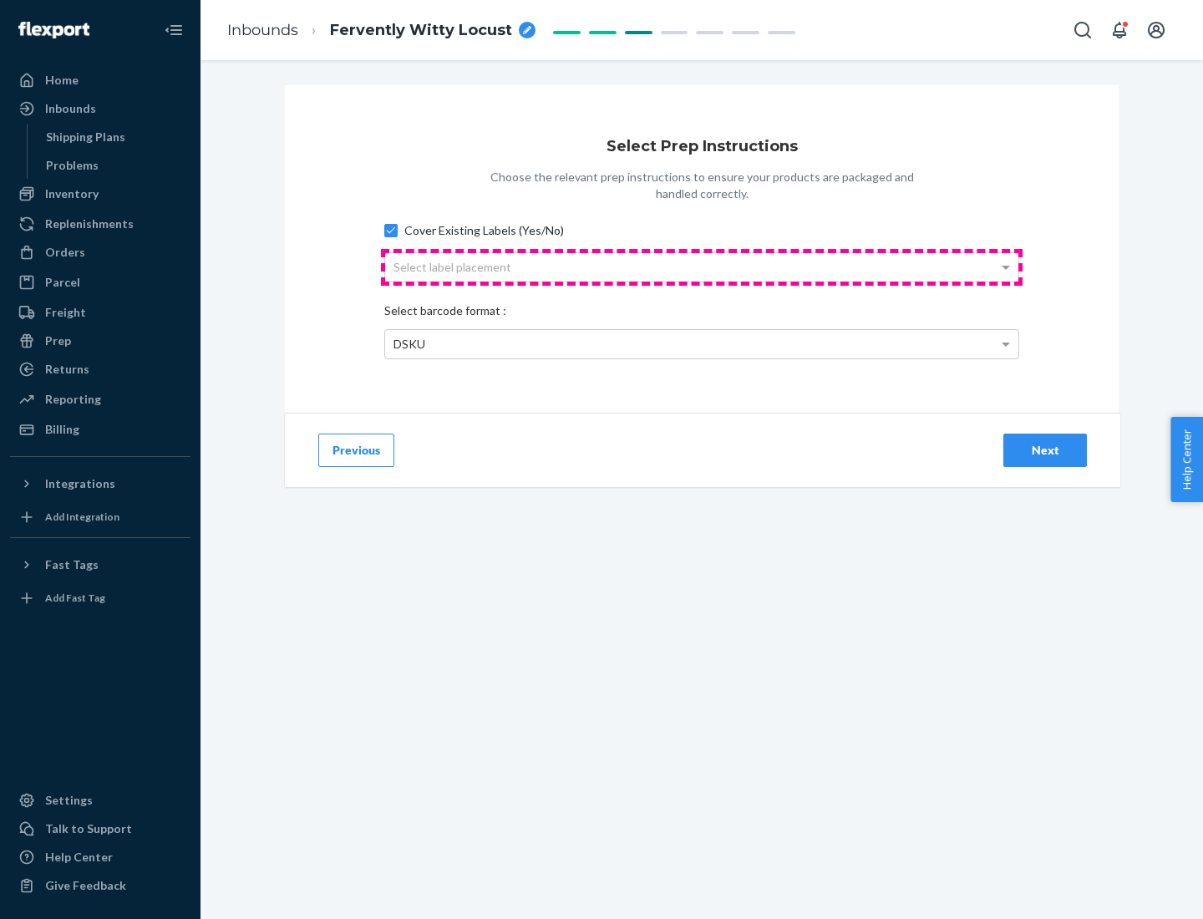
click at [702, 267] on div "Select label placement" at bounding box center [701, 267] width 633 height 28
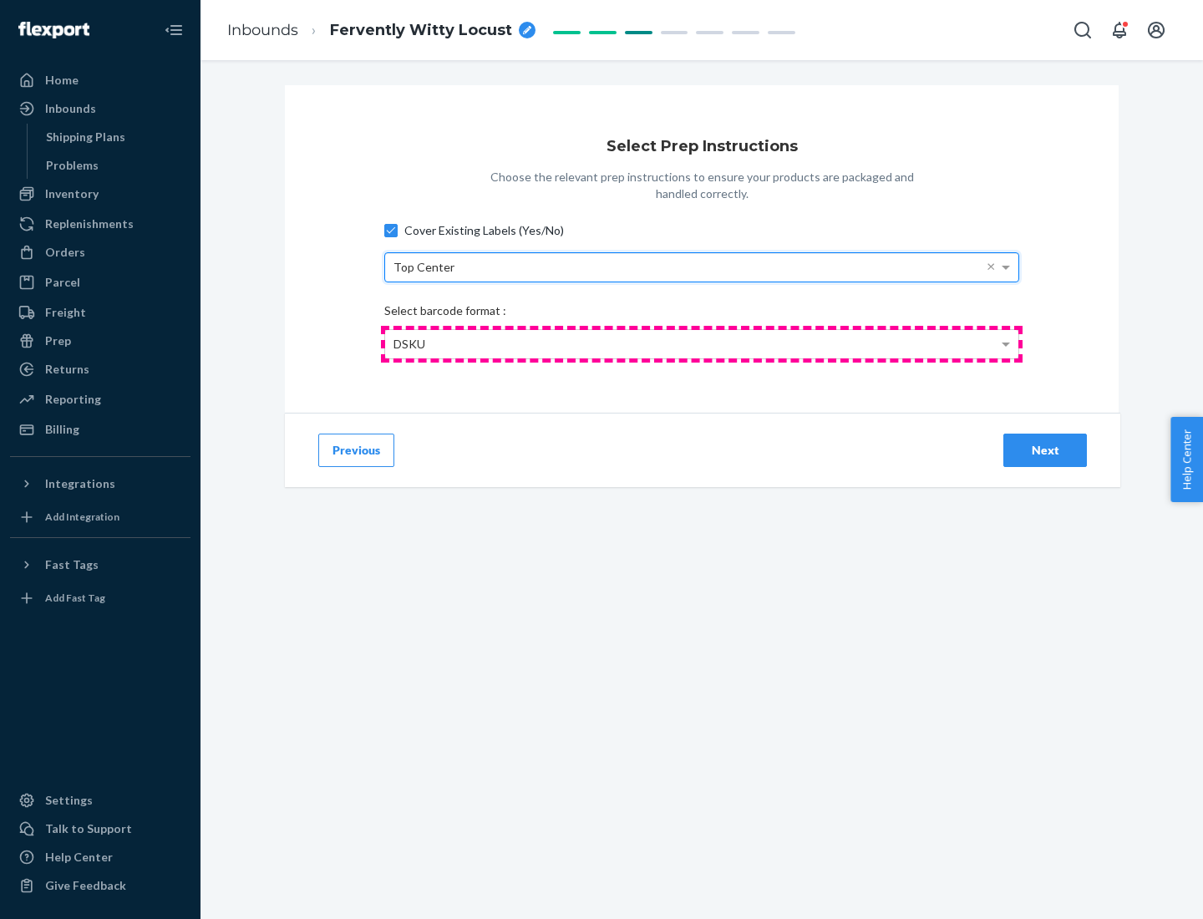
click at [702, 343] on div "DSKU" at bounding box center [701, 344] width 633 height 28
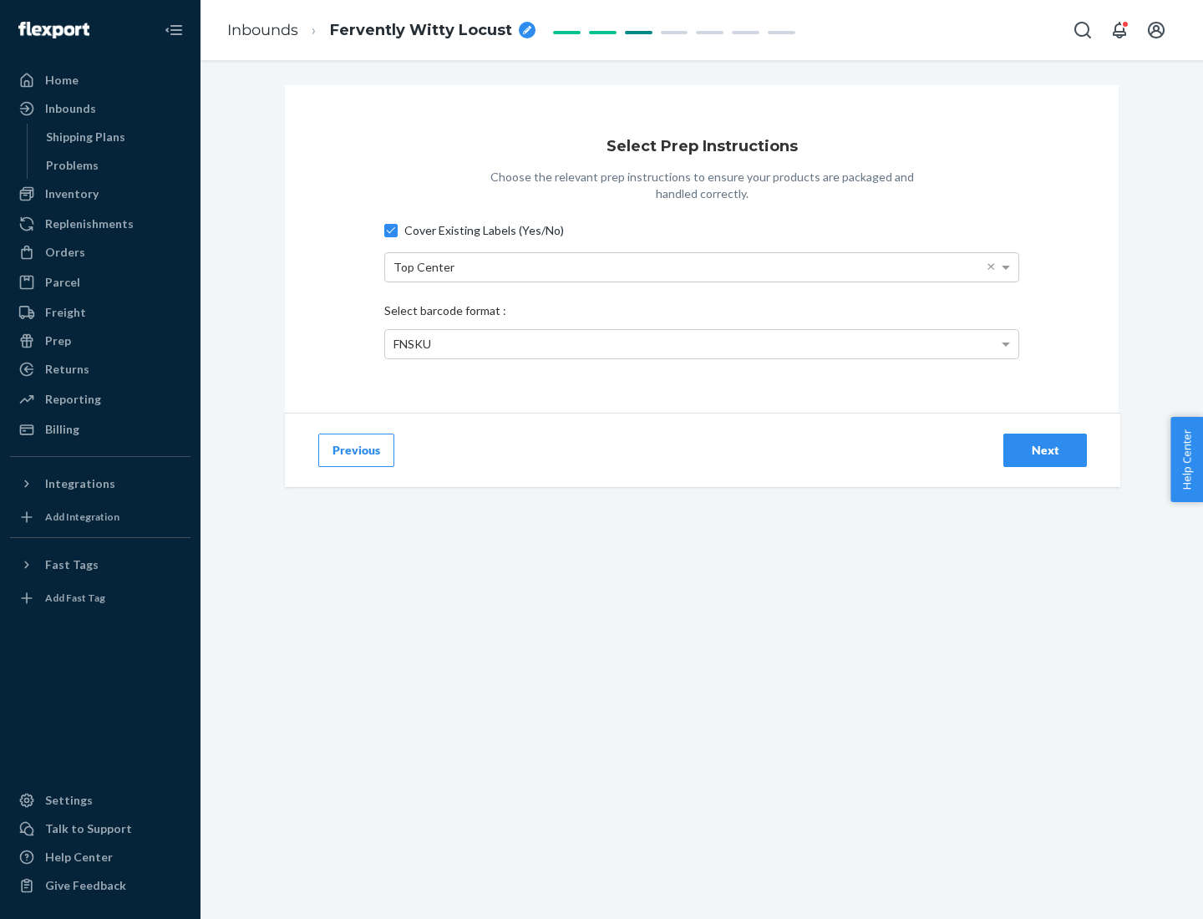
click at [1045, 449] on div "Next" at bounding box center [1045, 450] width 55 height 17
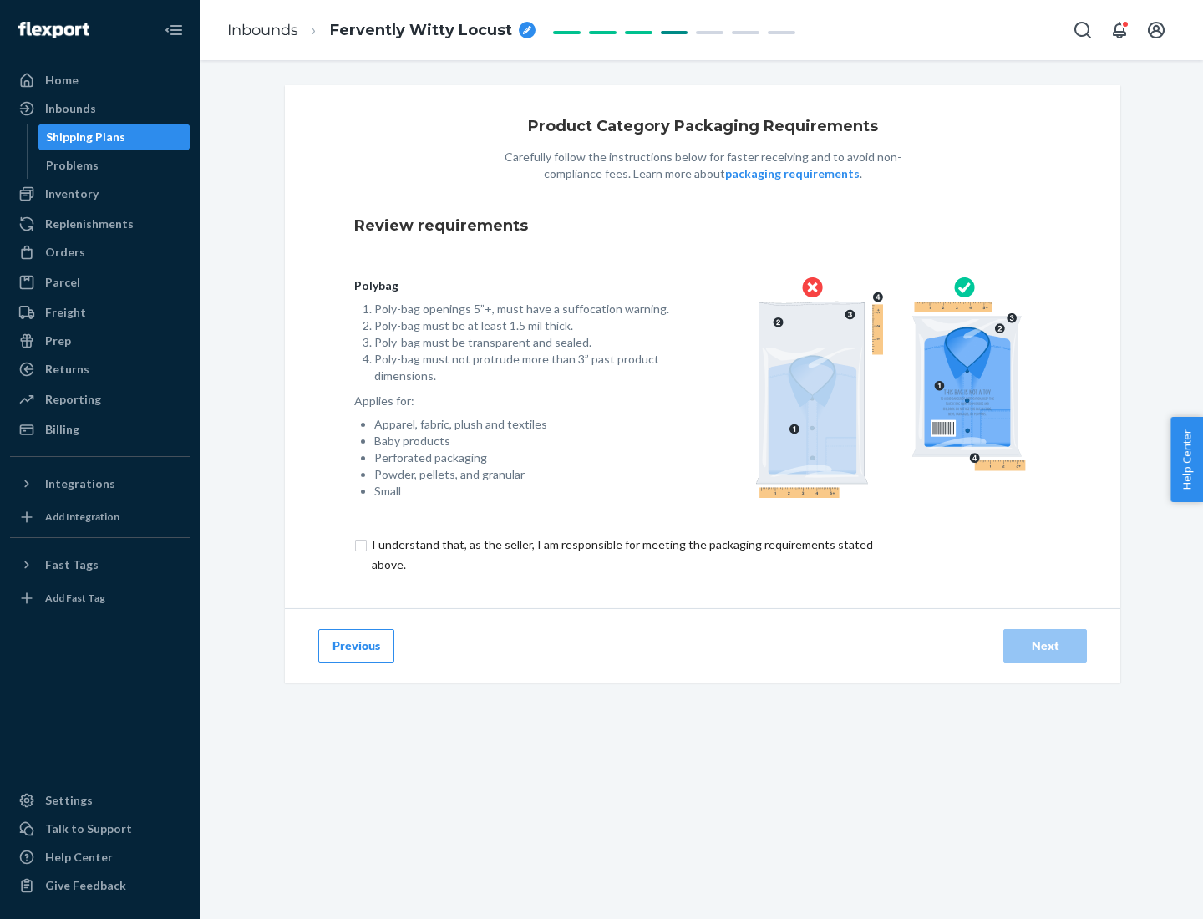
click at [621, 554] on input "checkbox" at bounding box center [632, 555] width 556 height 40
checkbox input "true"
click at [1045, 645] on div "Next" at bounding box center [1045, 645] width 55 height 17
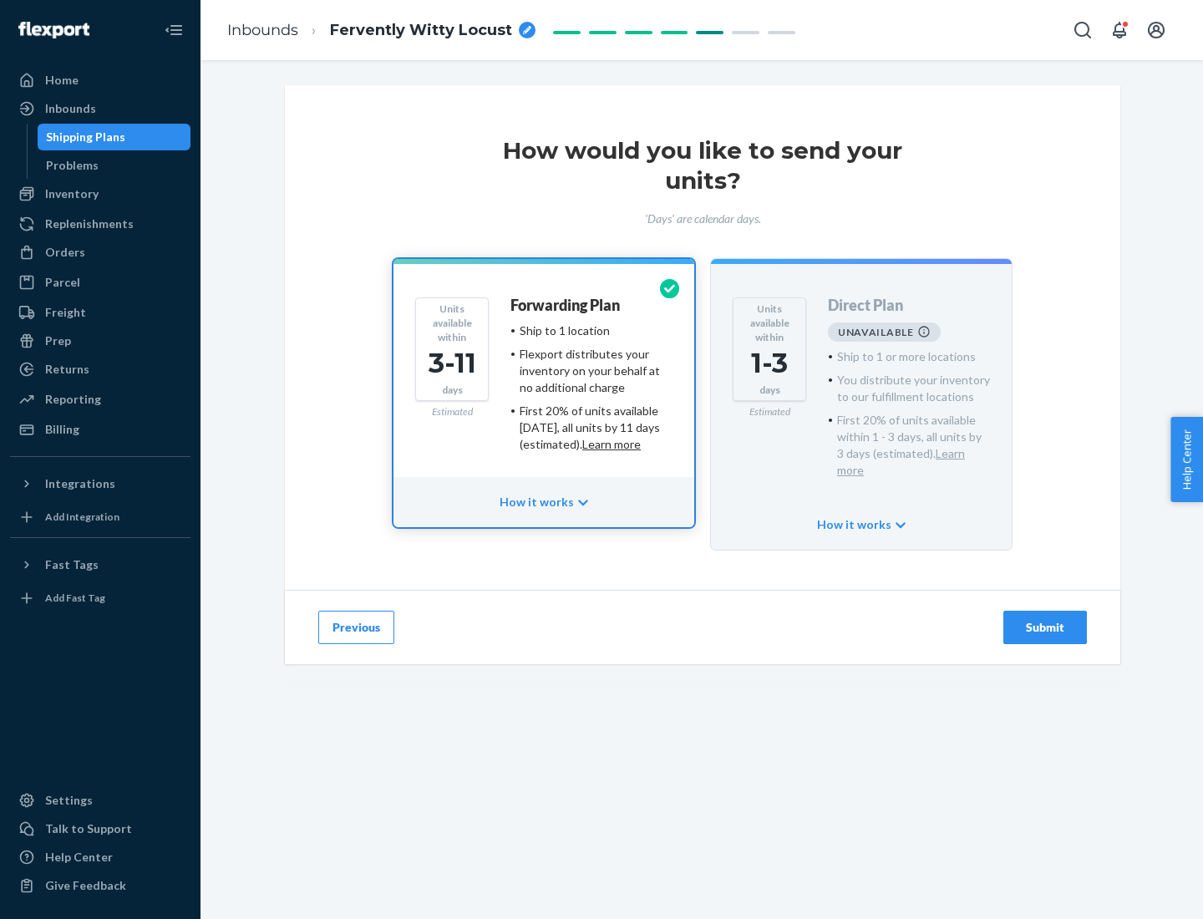
click at [566, 305] on h4 "Forwarding Plan" at bounding box center [564, 305] width 109 height 17
click at [1045, 619] on div "Submit" at bounding box center [1045, 627] width 55 height 17
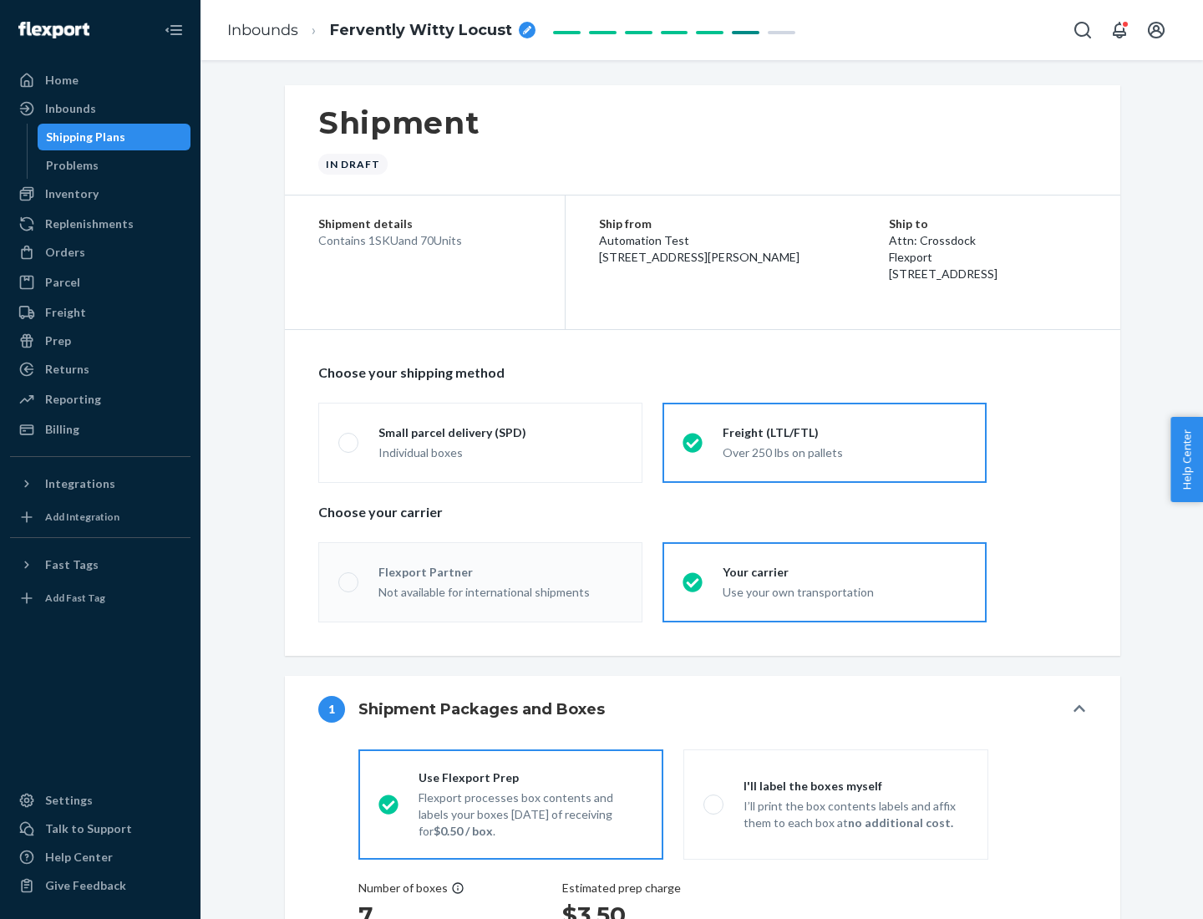
radio input "true"
radio input "false"
radio input "true"
radio input "false"
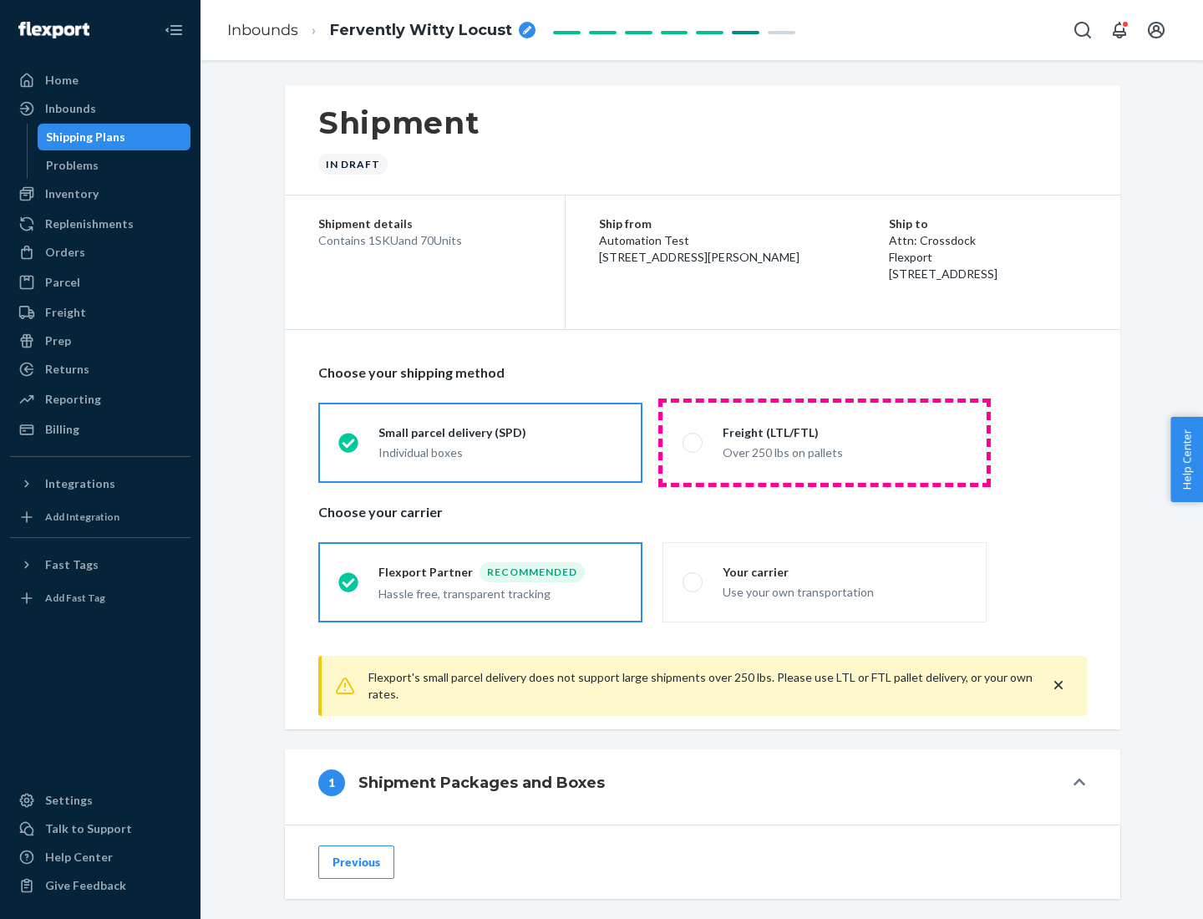
click at [825, 442] on div "Over 250 lbs on pallets" at bounding box center [845, 451] width 244 height 20
click at [693, 442] on input "Freight (LTL/FTL) Over 250 lbs on pallets" at bounding box center [688, 442] width 11 height 11
radio input "true"
radio input "false"
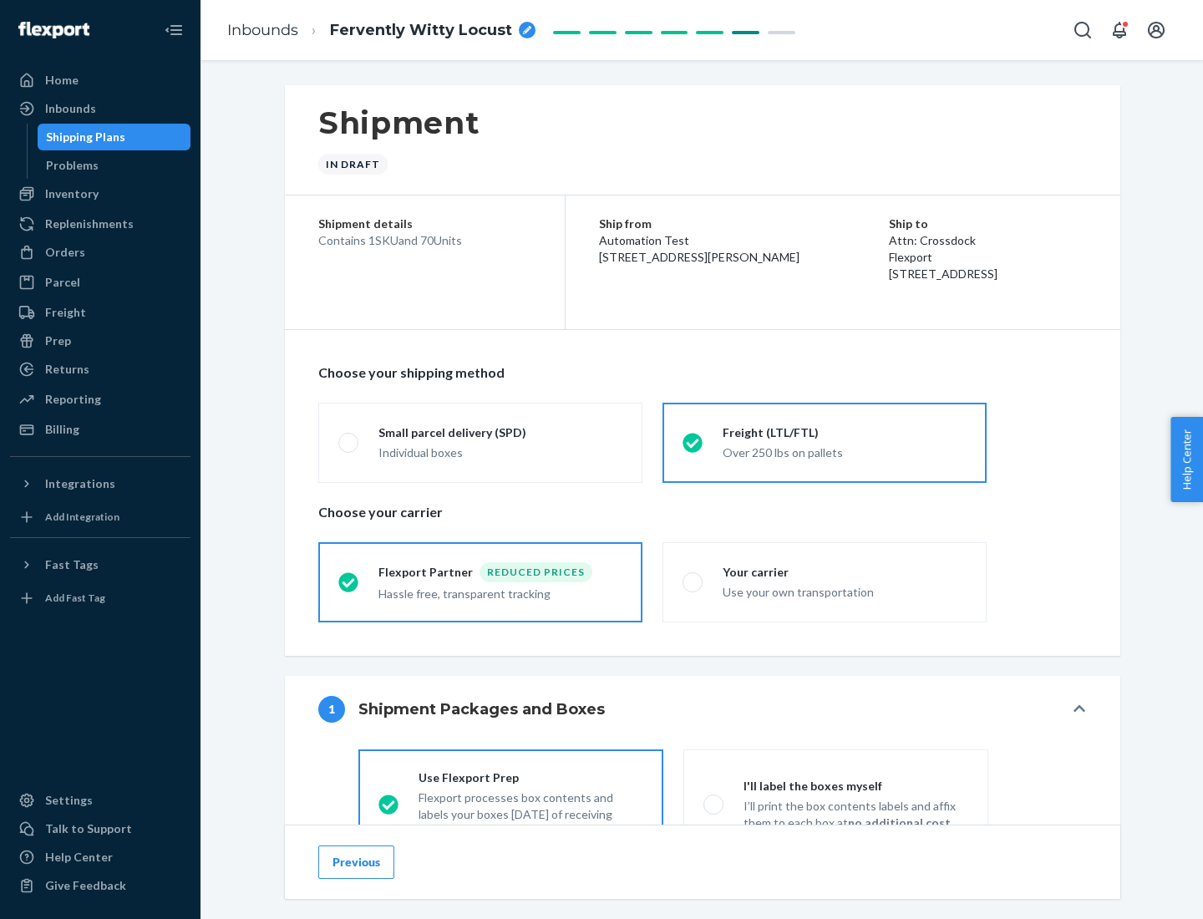
scroll to position [93, 0]
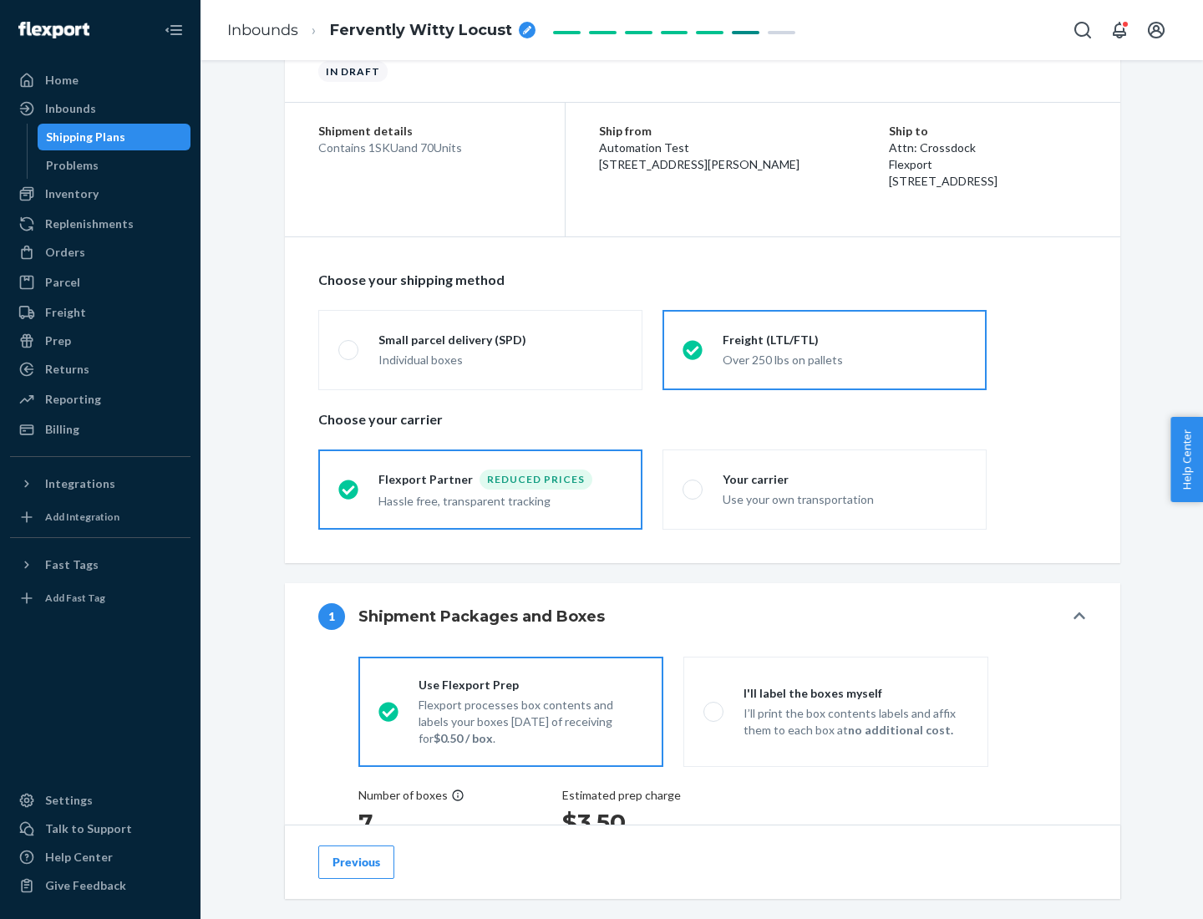
click at [480, 490] on div "Hassle free, transparent tracking" at bounding box center [500, 500] width 244 height 20
click at [349, 489] on input "Flexport Partner Reduced prices Hassle free, transparent tracking" at bounding box center [343, 489] width 11 height 11
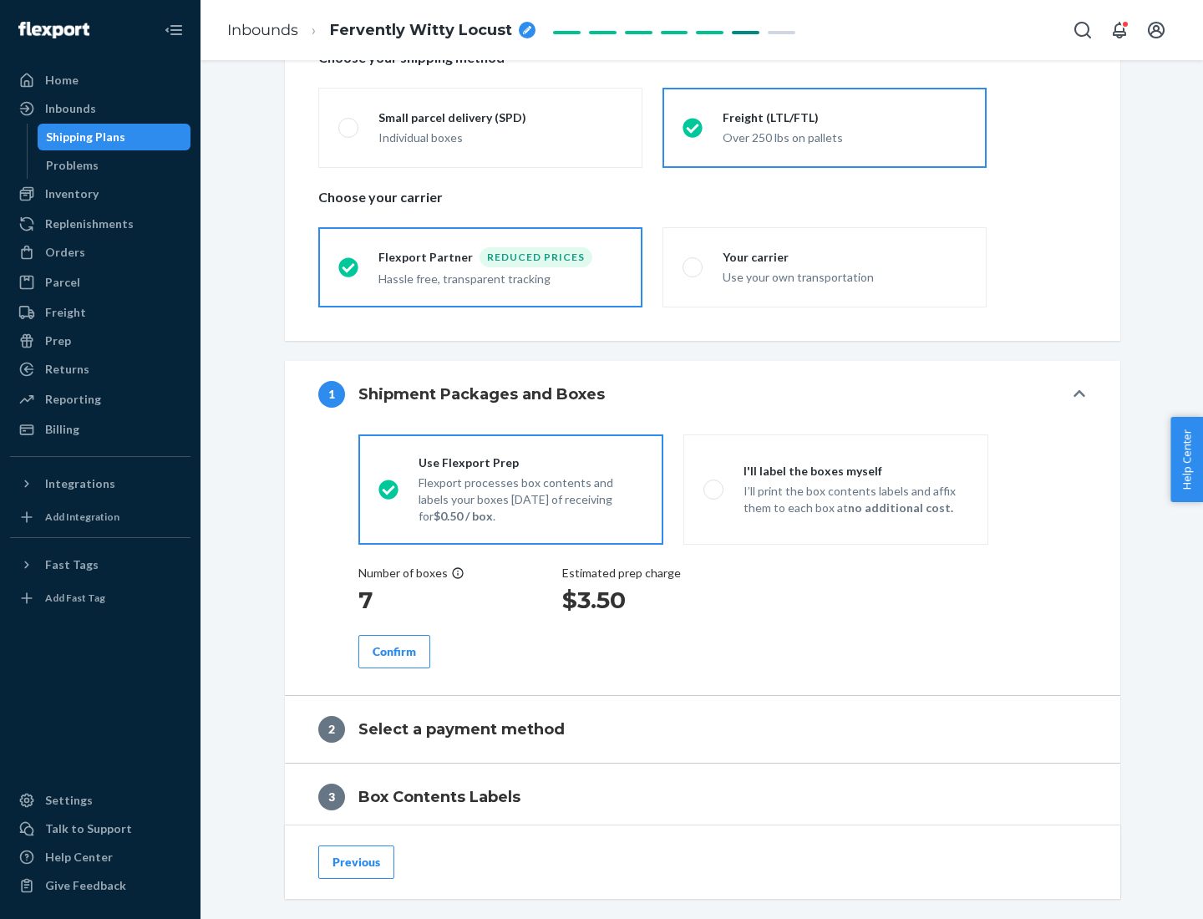
click at [835, 489] on p "I’ll print the box contents labels and affix them to each box at no additional …" at bounding box center [856, 499] width 225 height 33
click at [714, 489] on input "I'll label the boxes myself I’ll print the box contents labels and affix them t…" at bounding box center [708, 489] width 11 height 11
radio input "true"
radio input "false"
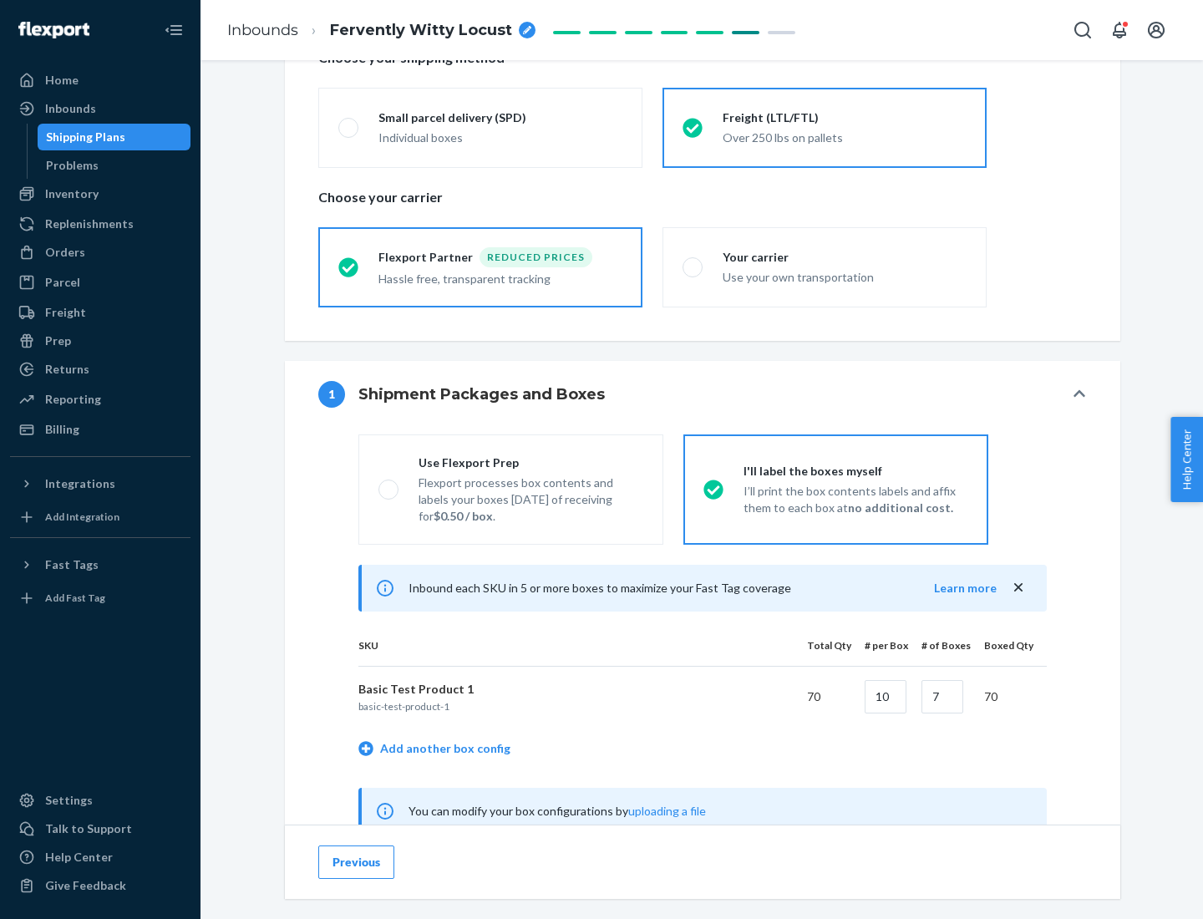
scroll to position [522, 0]
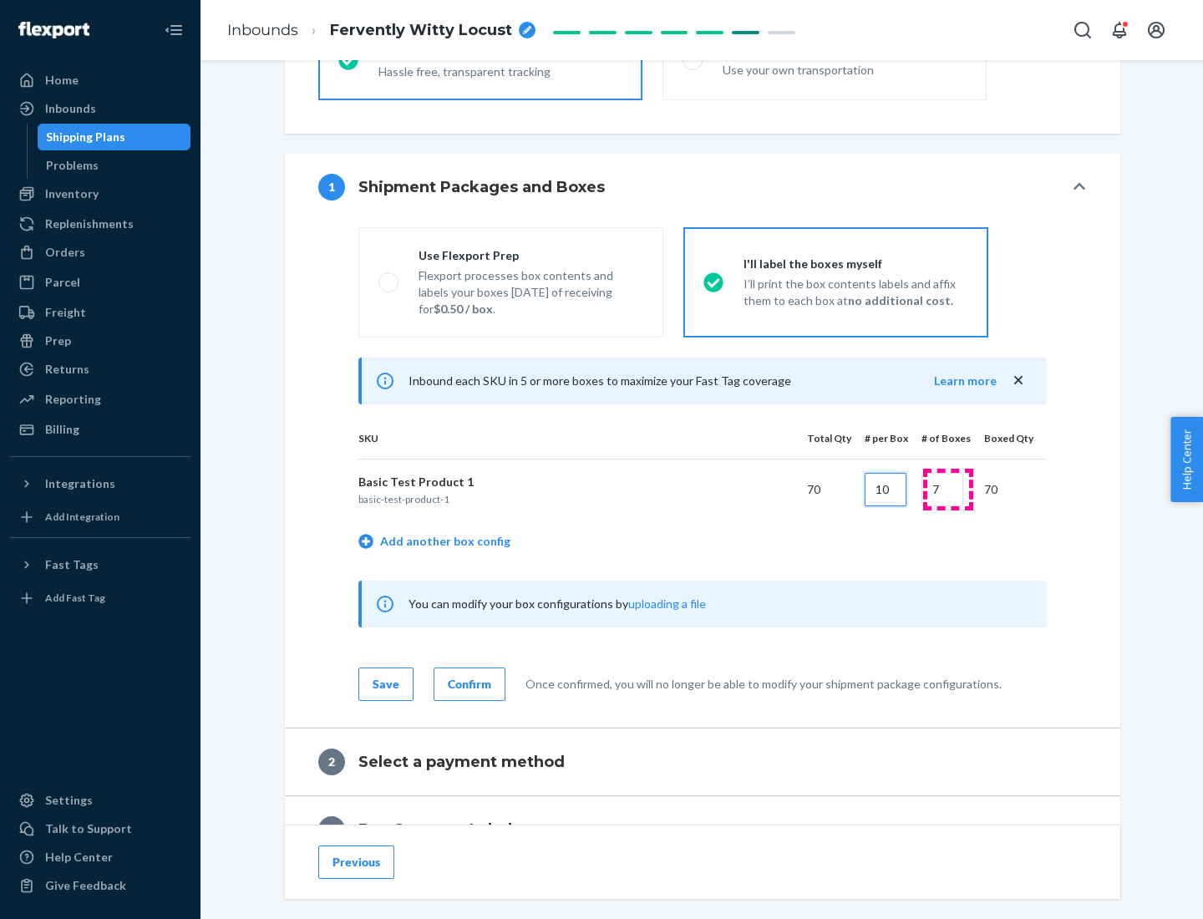
type input "10"
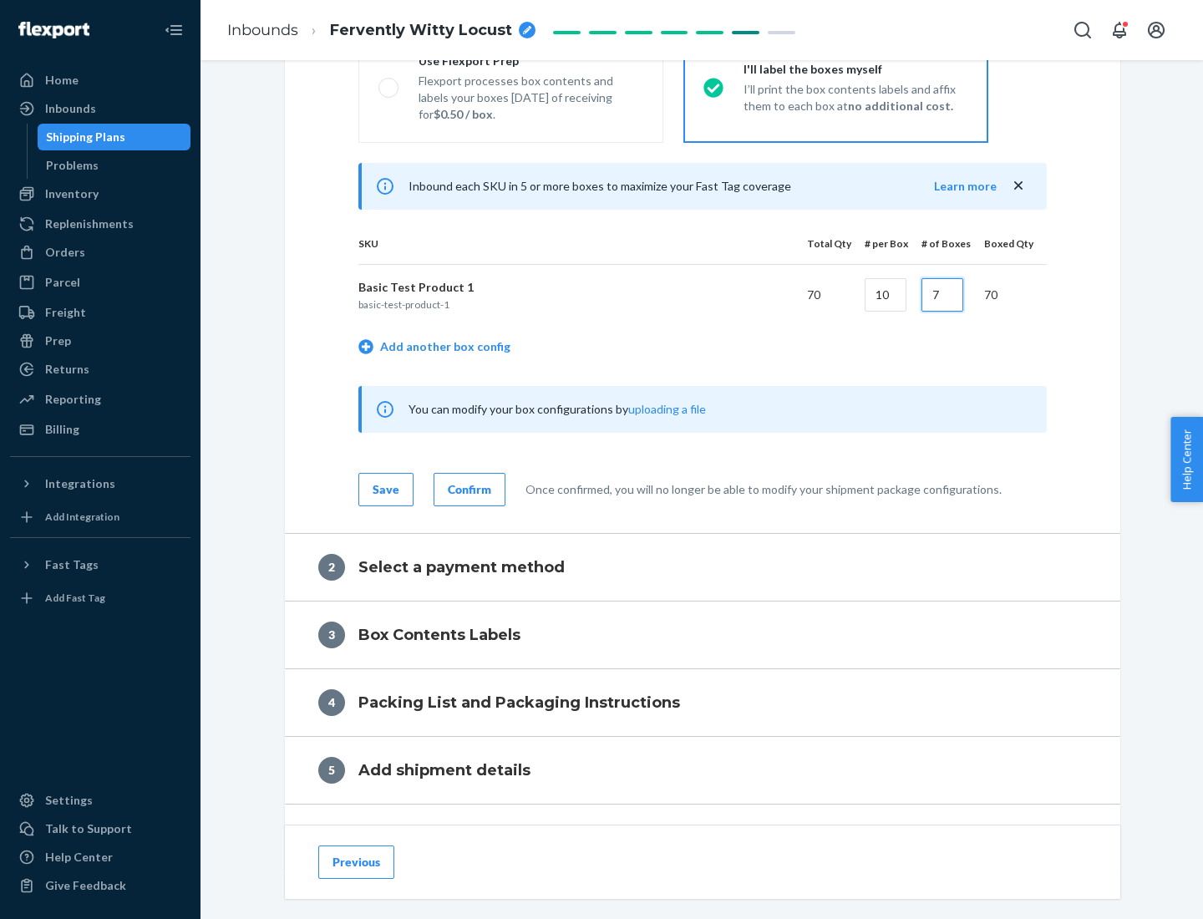
type input "7"
click at [467, 489] on div "Confirm" at bounding box center [469, 489] width 43 height 17
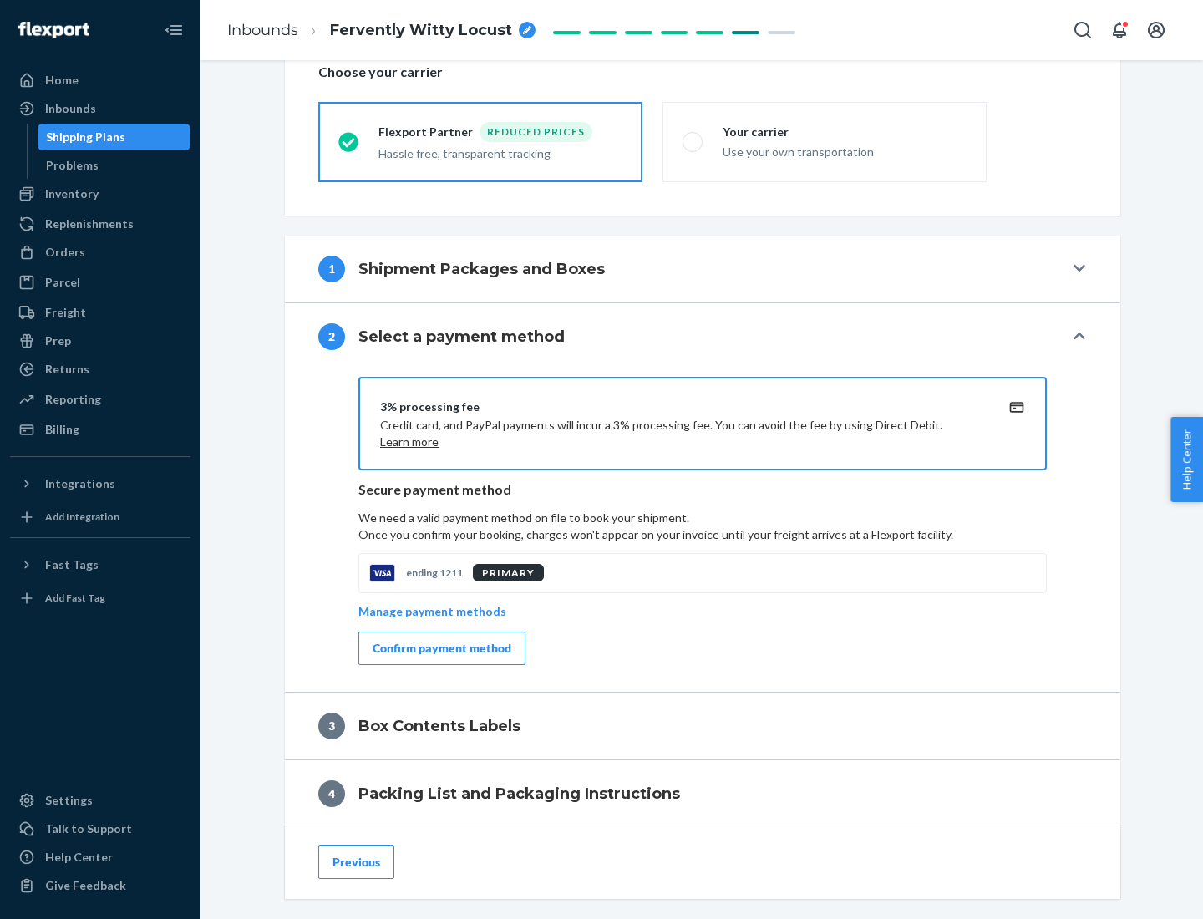
scroll to position [599, 0]
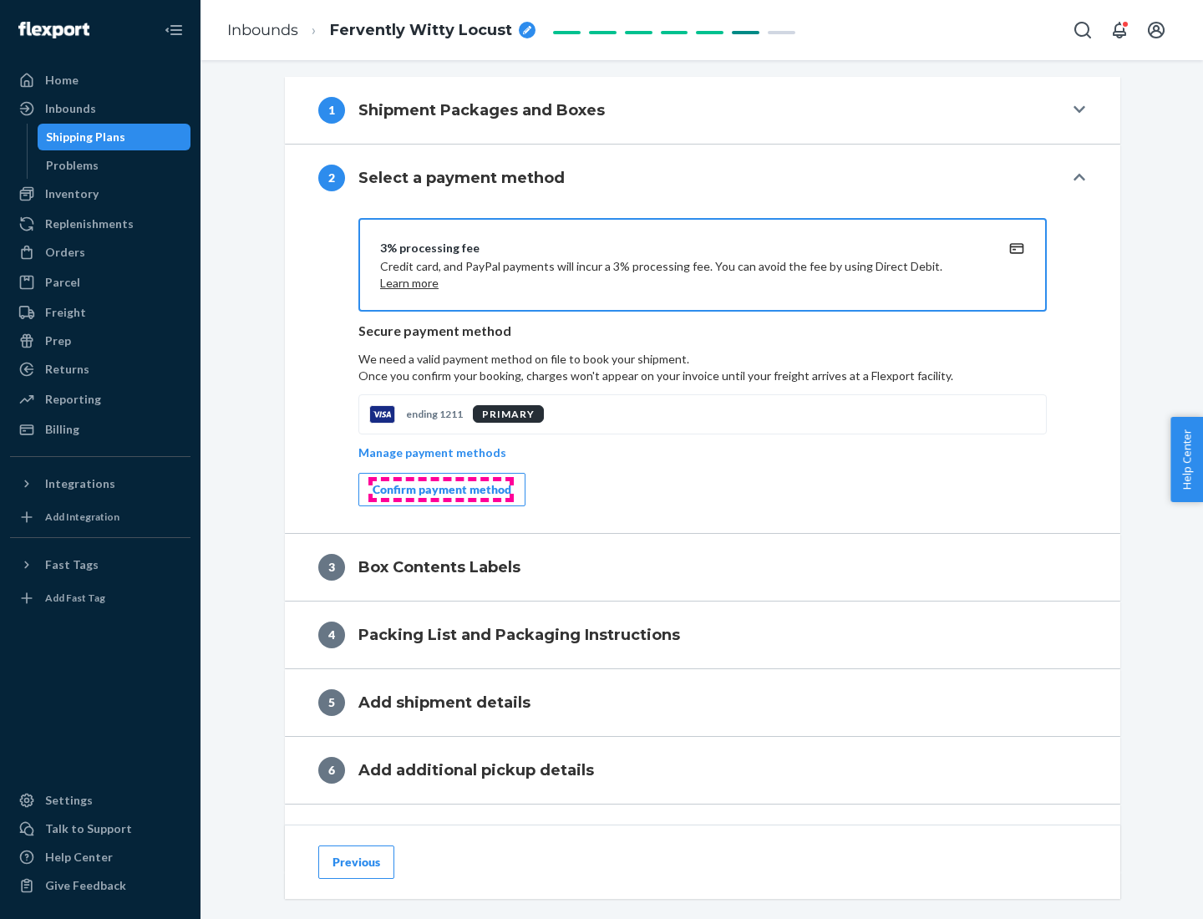
click at [440, 490] on div "Confirm payment method" at bounding box center [442, 489] width 139 height 17
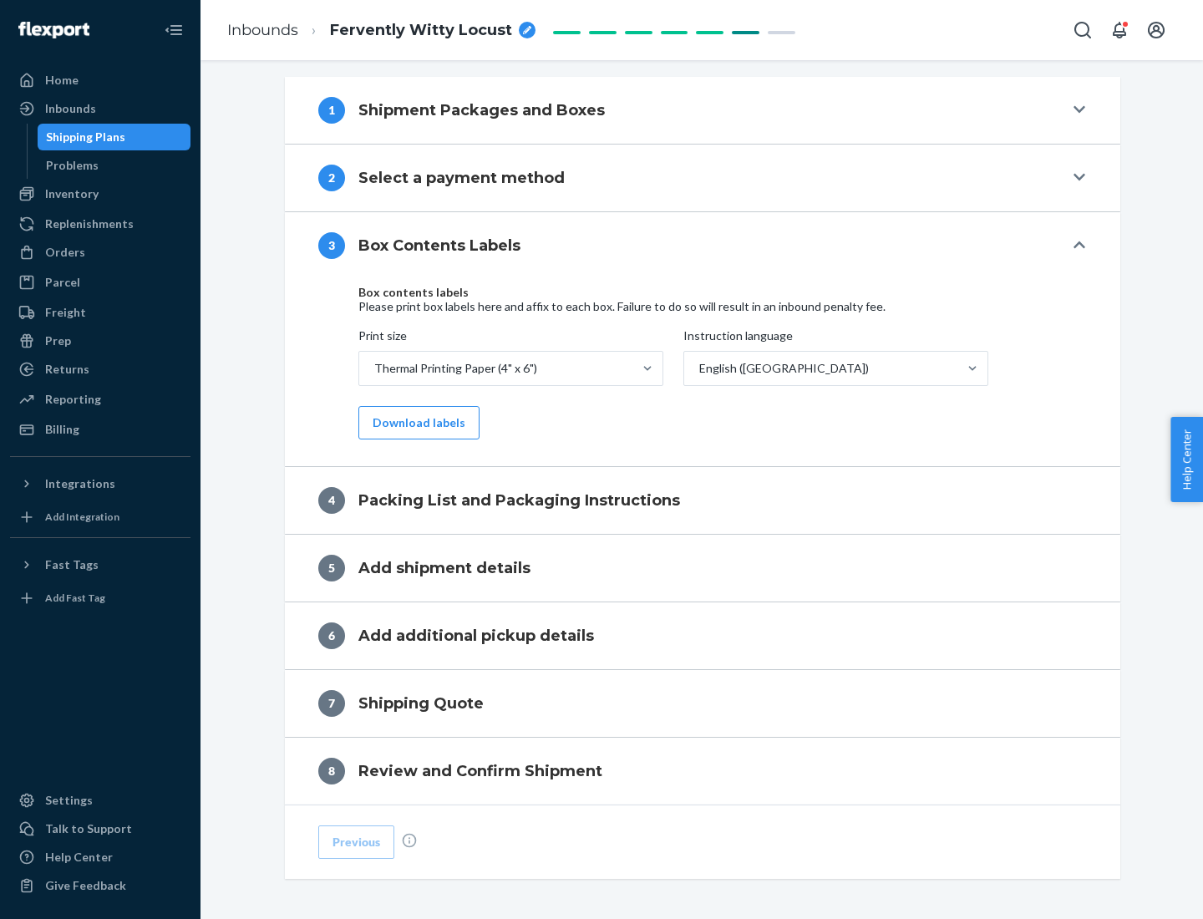
scroll to position [532, 0]
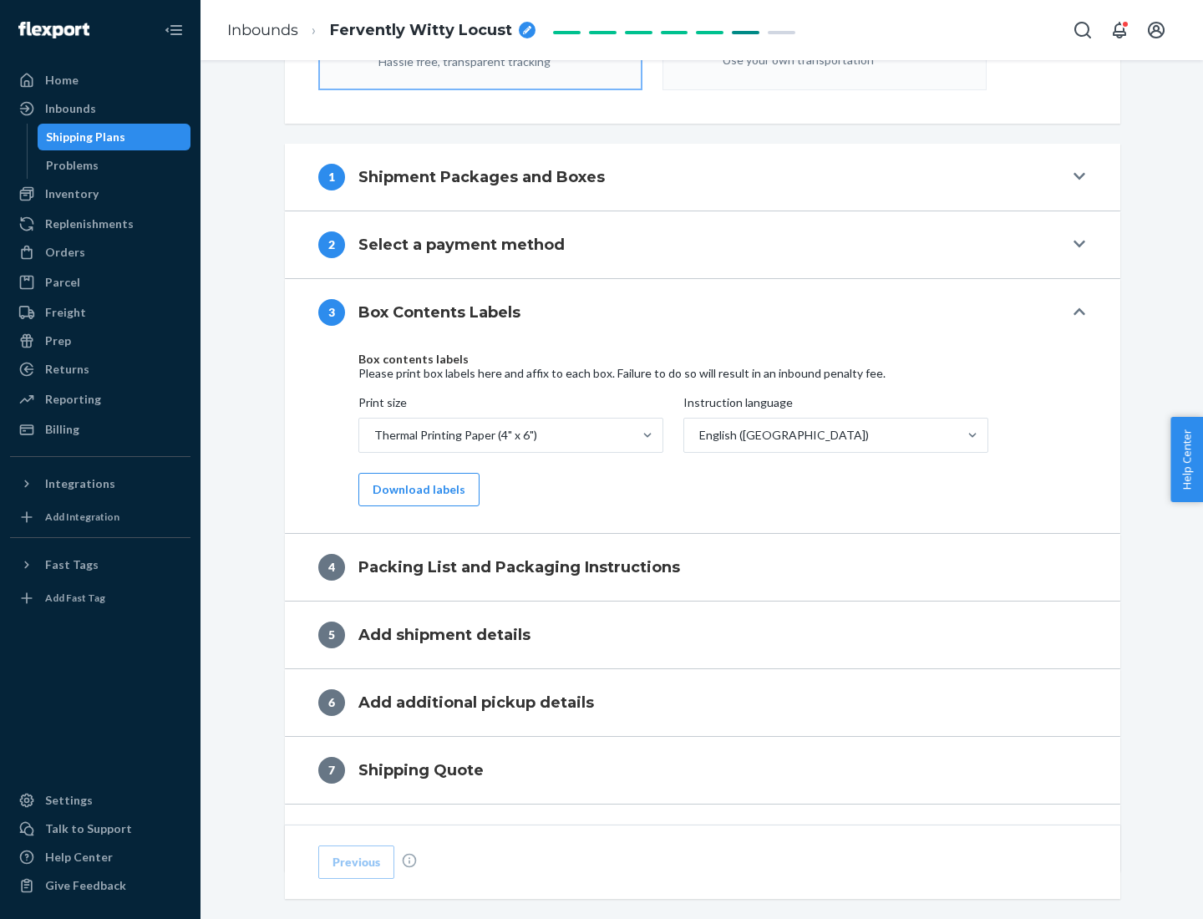
click at [415, 490] on button "Download labels" at bounding box center [418, 489] width 121 height 33
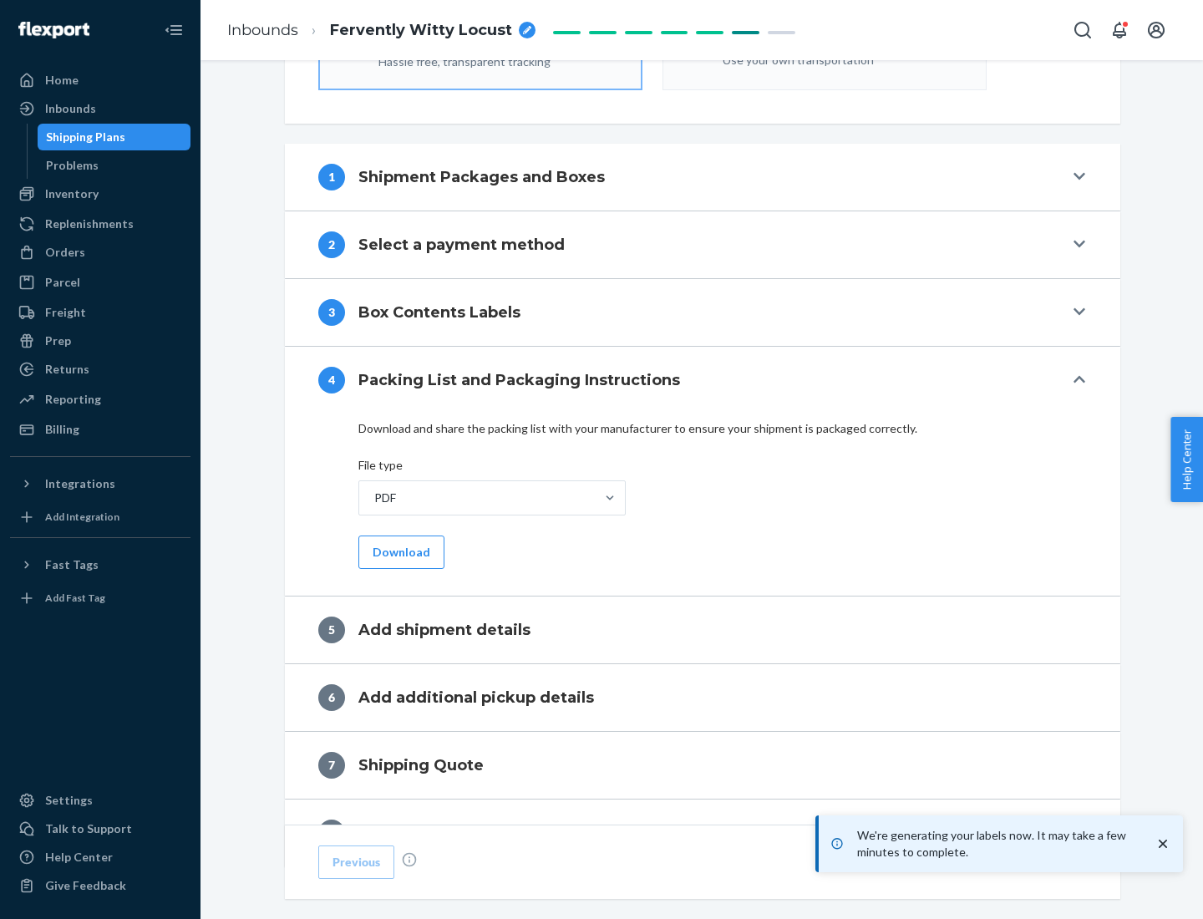
scroll to position [595, 0]
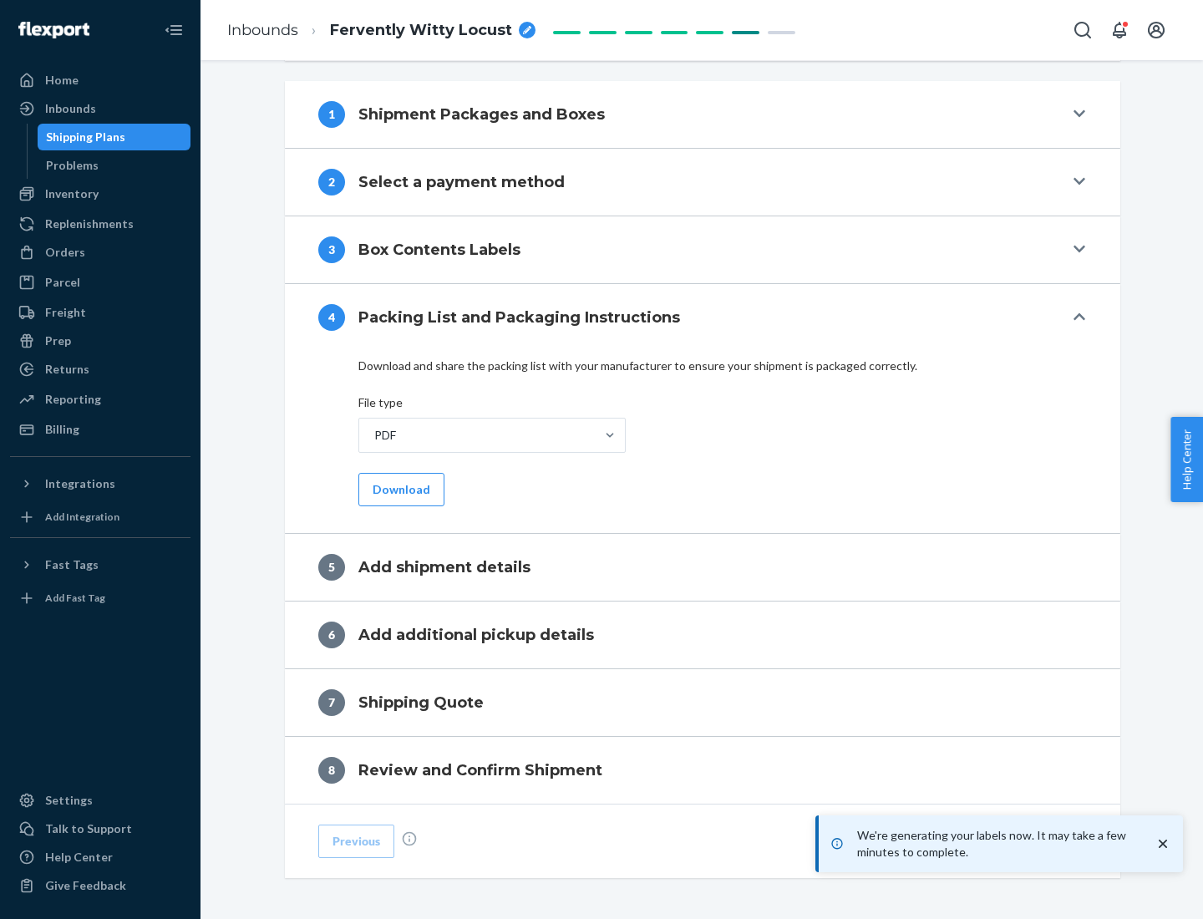
click at [399, 489] on button "Download" at bounding box center [401, 489] width 86 height 33
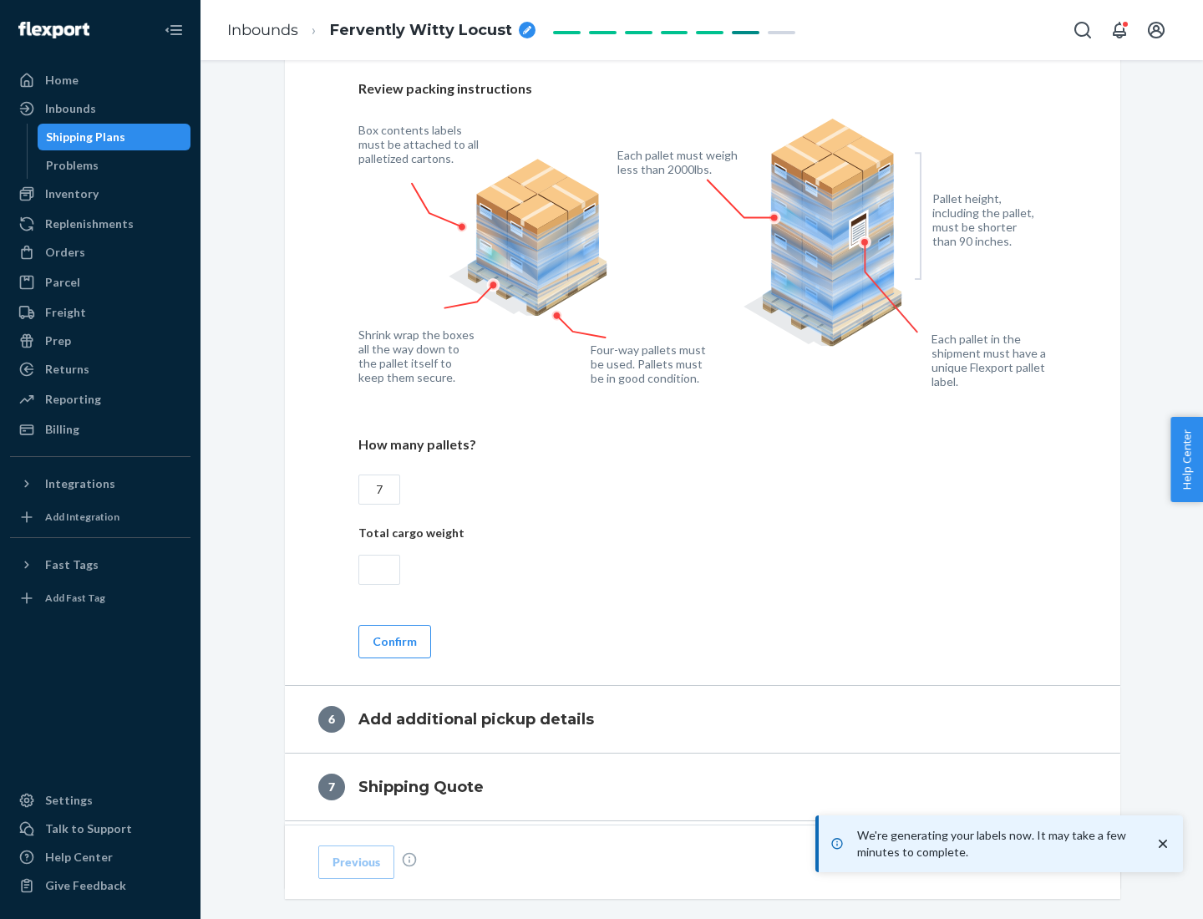
scroll to position [1152, 0]
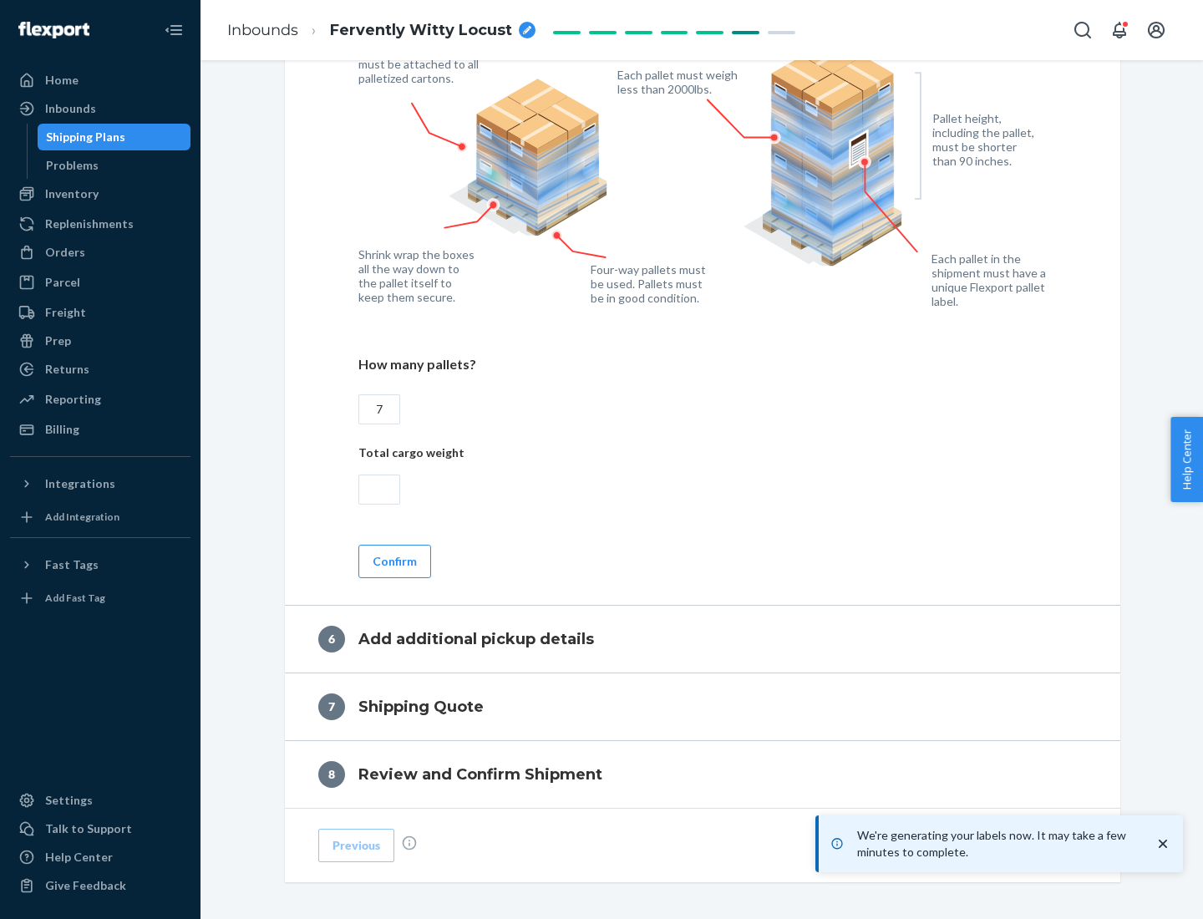
type input "7"
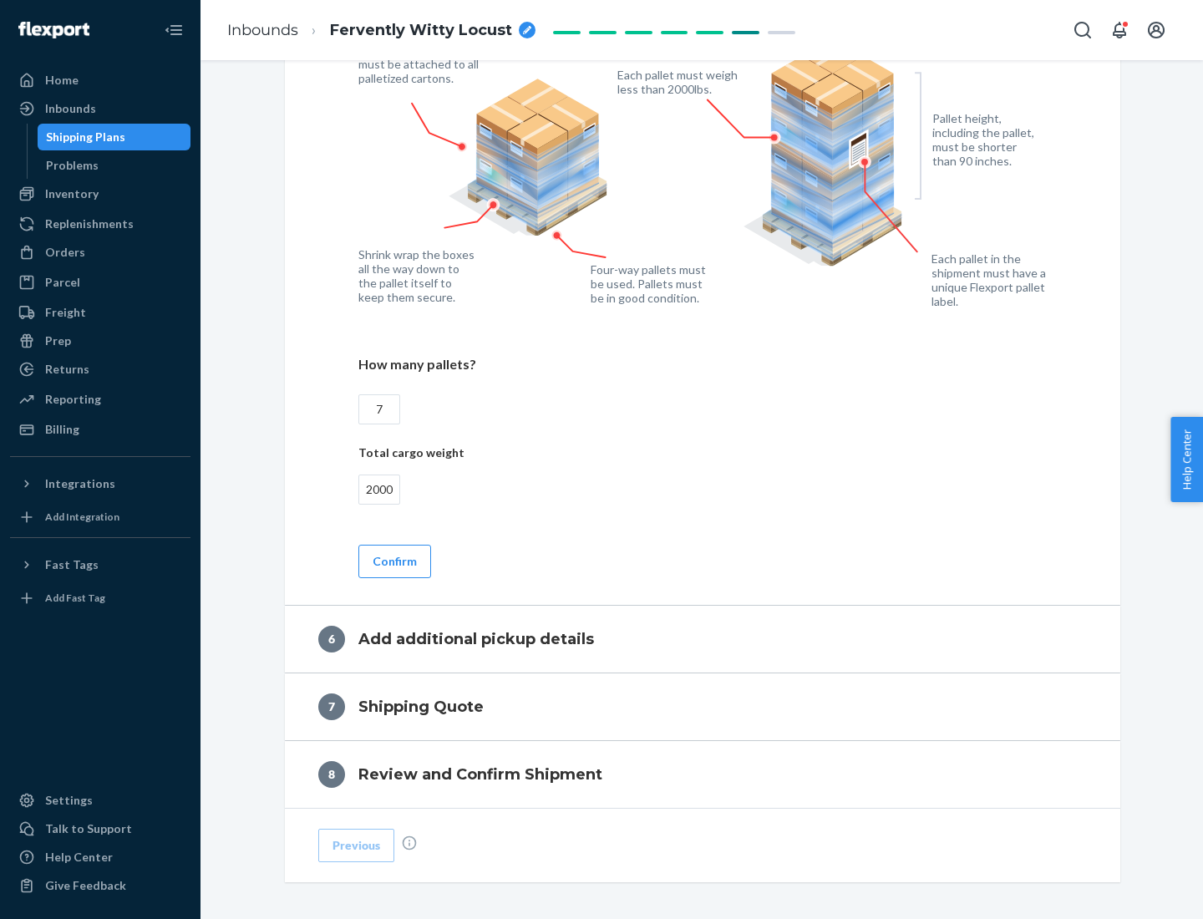
scroll to position [1224, 0]
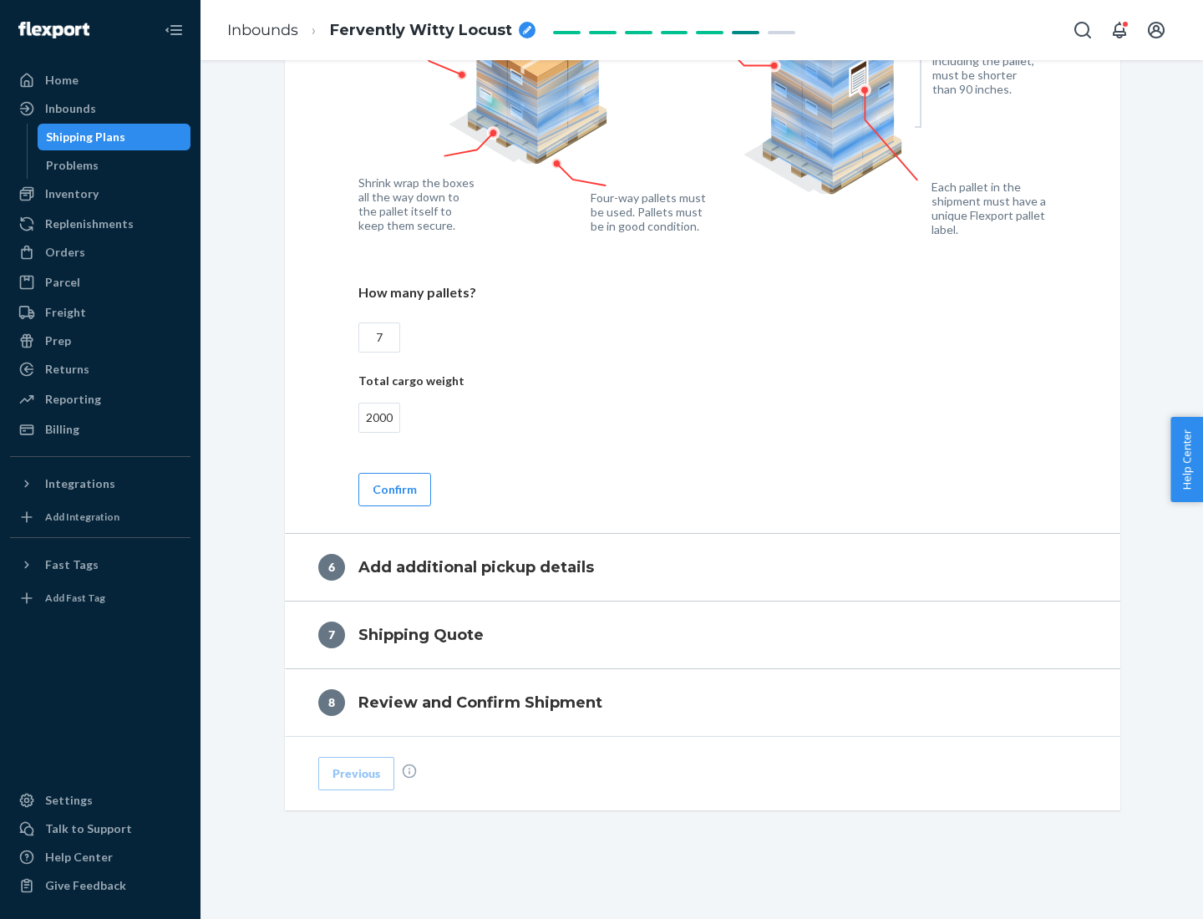
type input "2000"
click at [393, 489] on button "Confirm" at bounding box center [394, 489] width 73 height 33
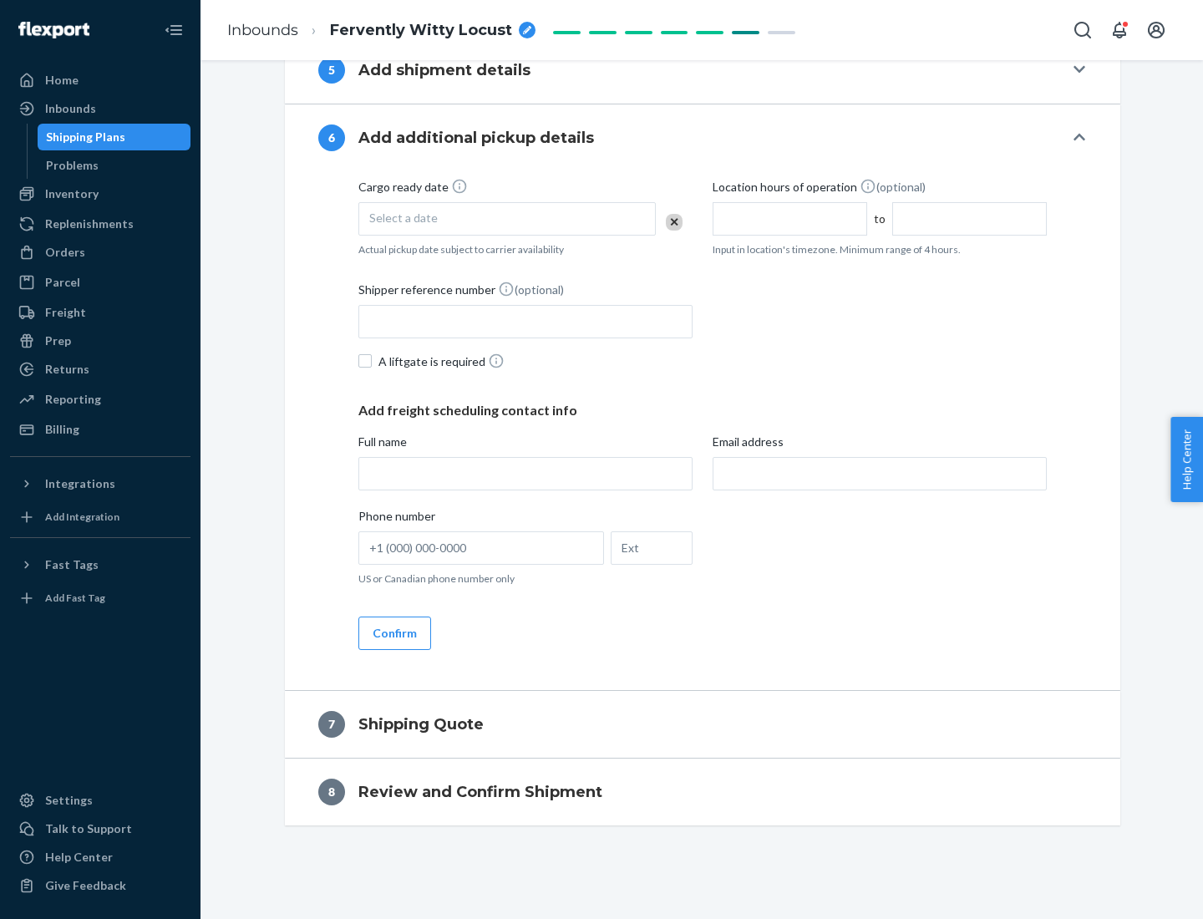
scroll to position [639, 0]
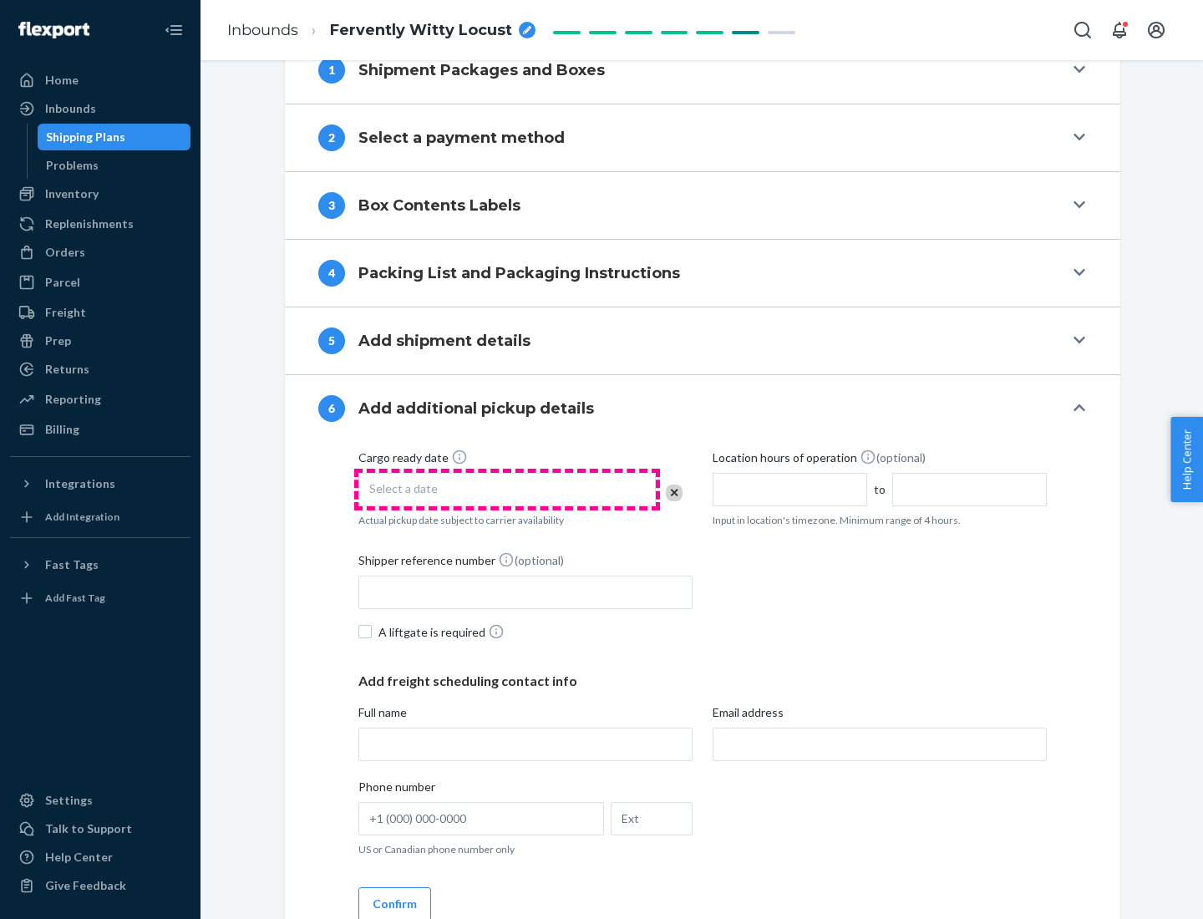
click at [507, 489] on div "Select a date" at bounding box center [506, 489] width 297 height 33
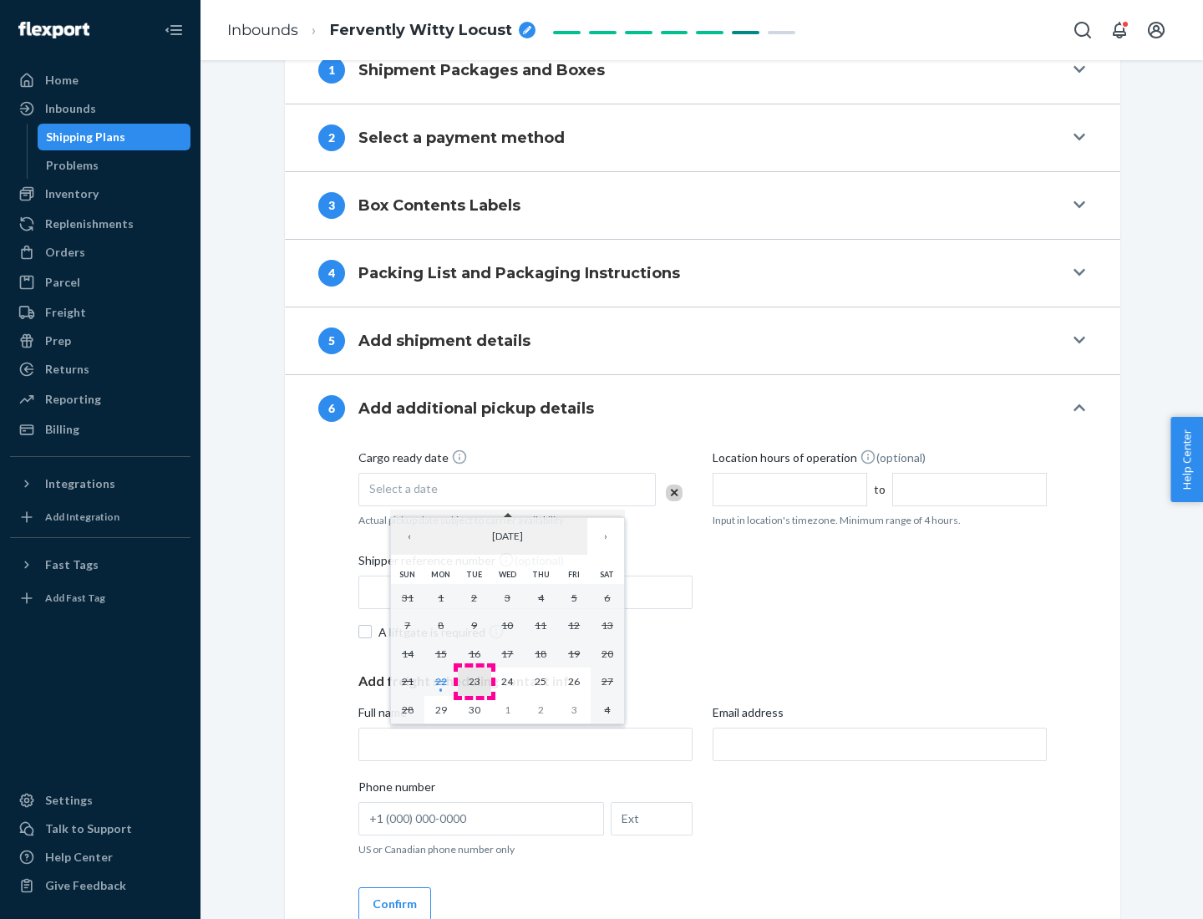
click at [474, 681] on abbr "23" at bounding box center [475, 681] width 12 height 13
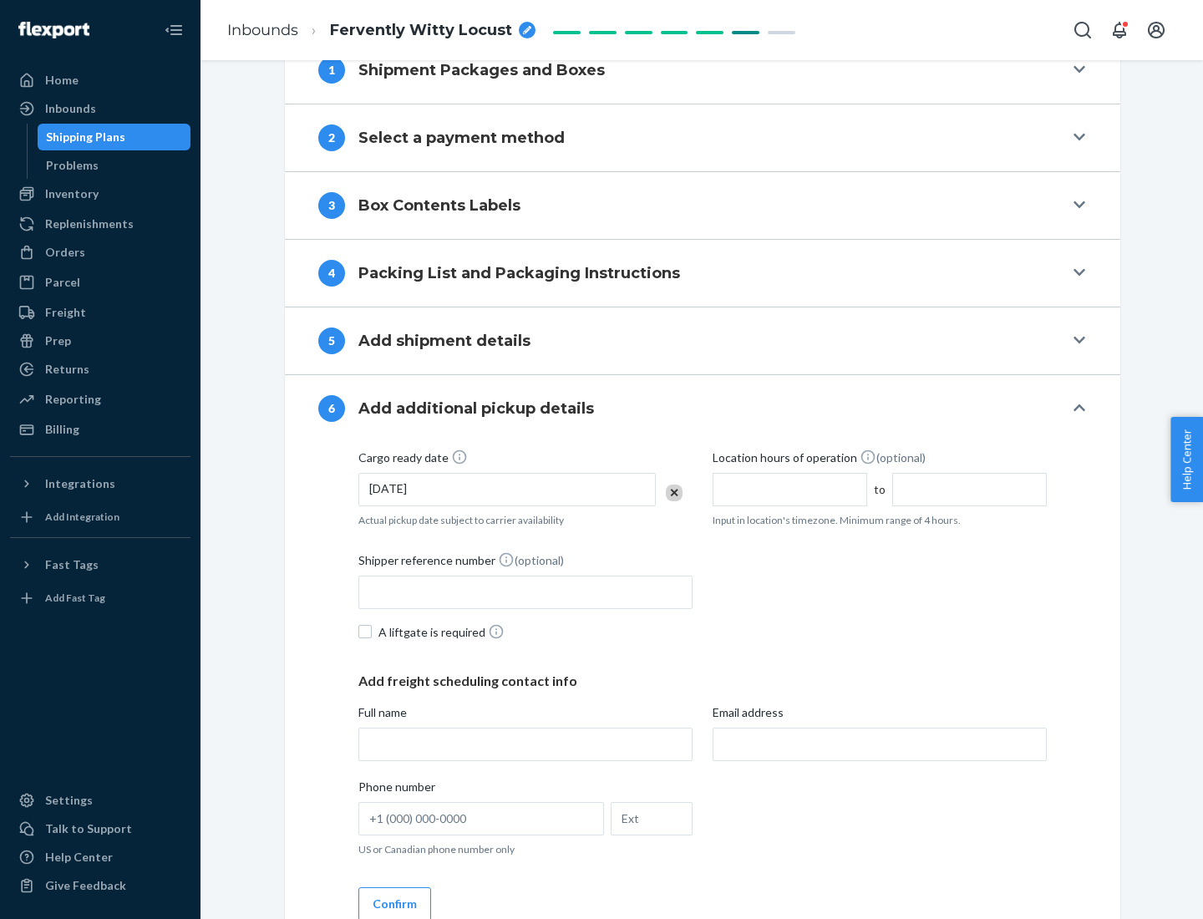
scroll to position [894, 0]
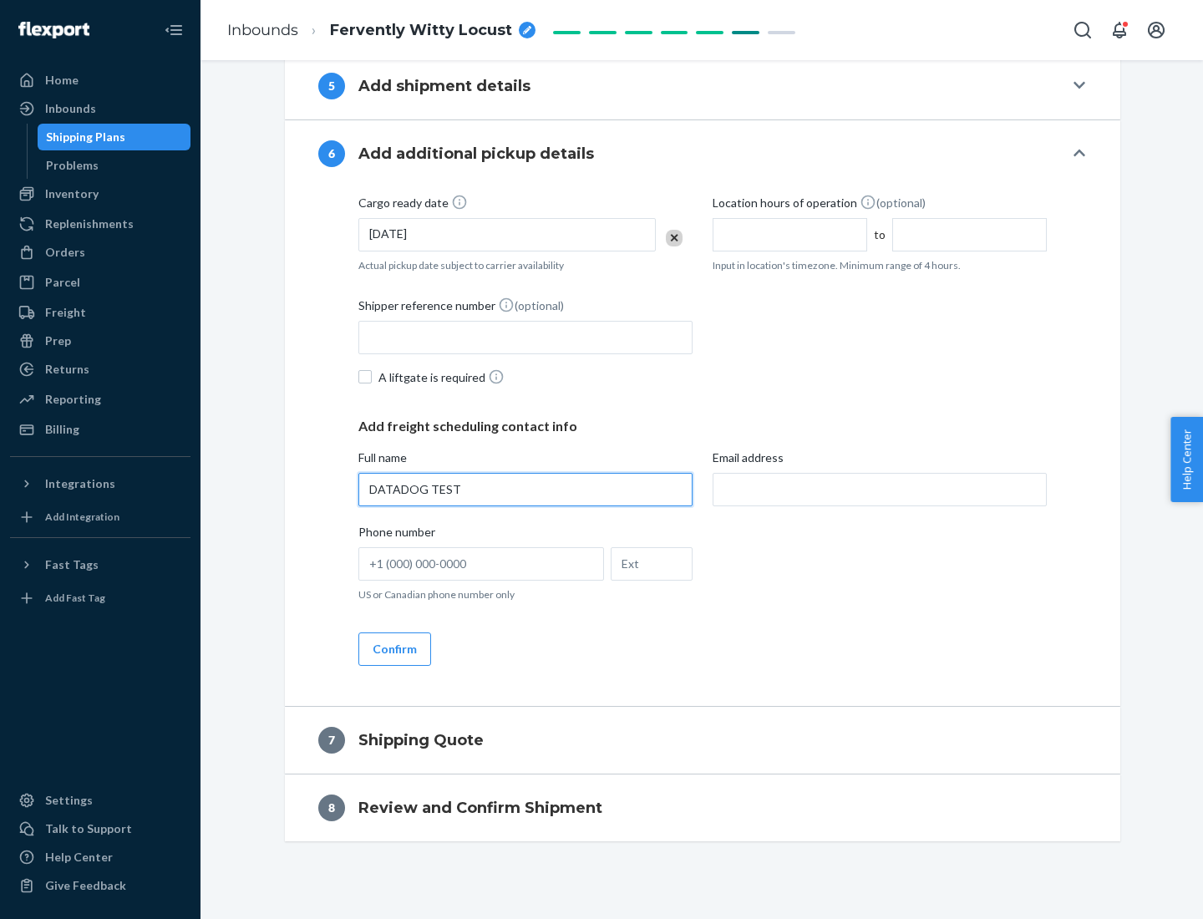
type input "DATADOG TEST"
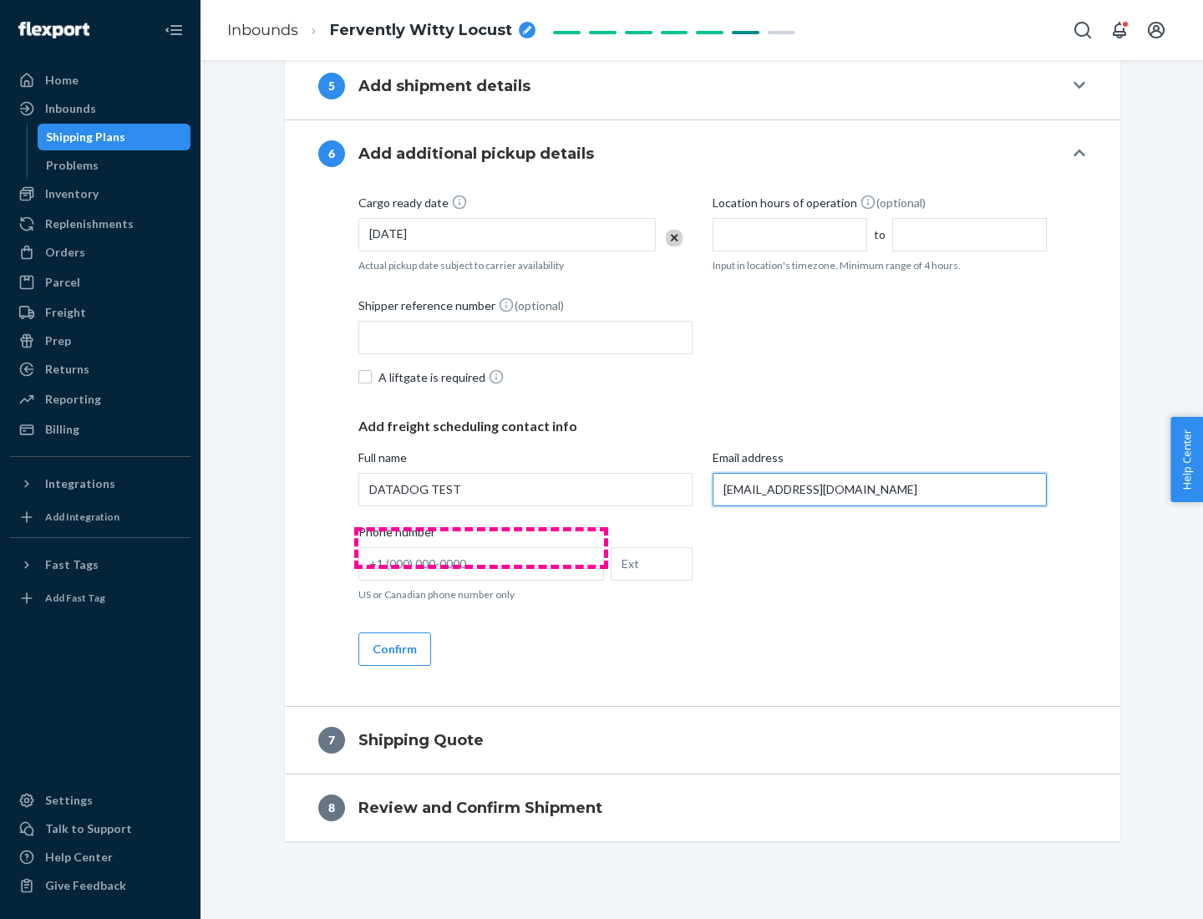
scroll to position [910, 0]
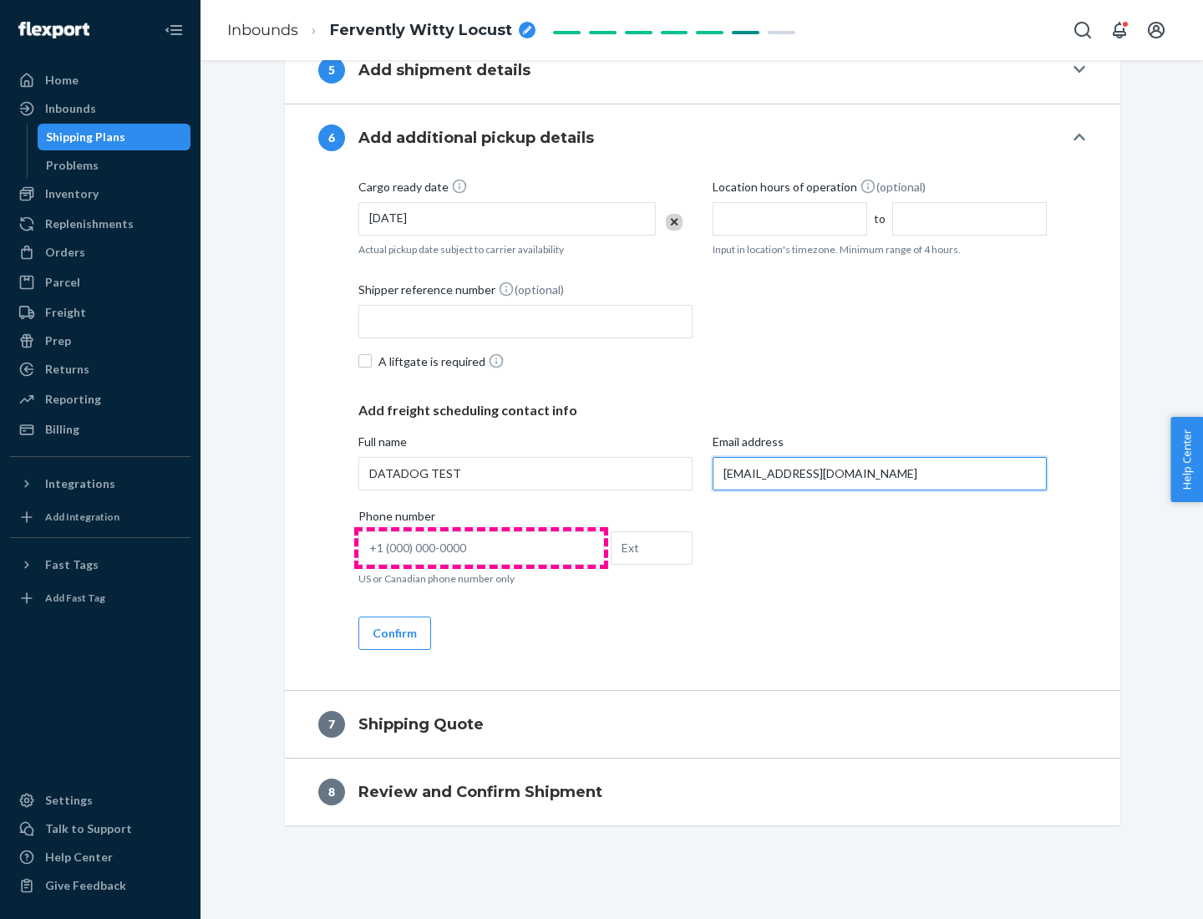
type input "[EMAIL_ADDRESS][DOMAIN_NAME]"
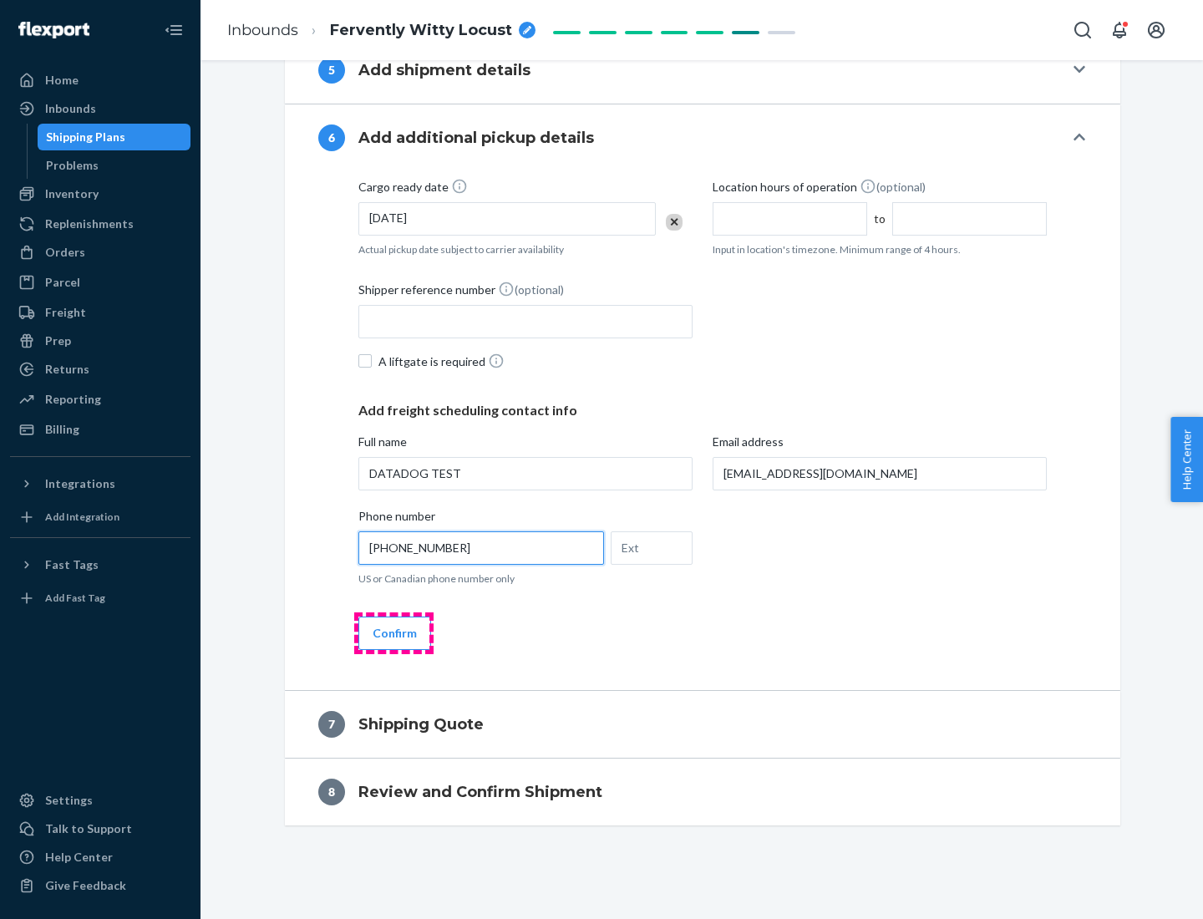
type input "[PHONE_NUMBER]"
click at [393, 632] on button "Confirm" at bounding box center [394, 633] width 73 height 33
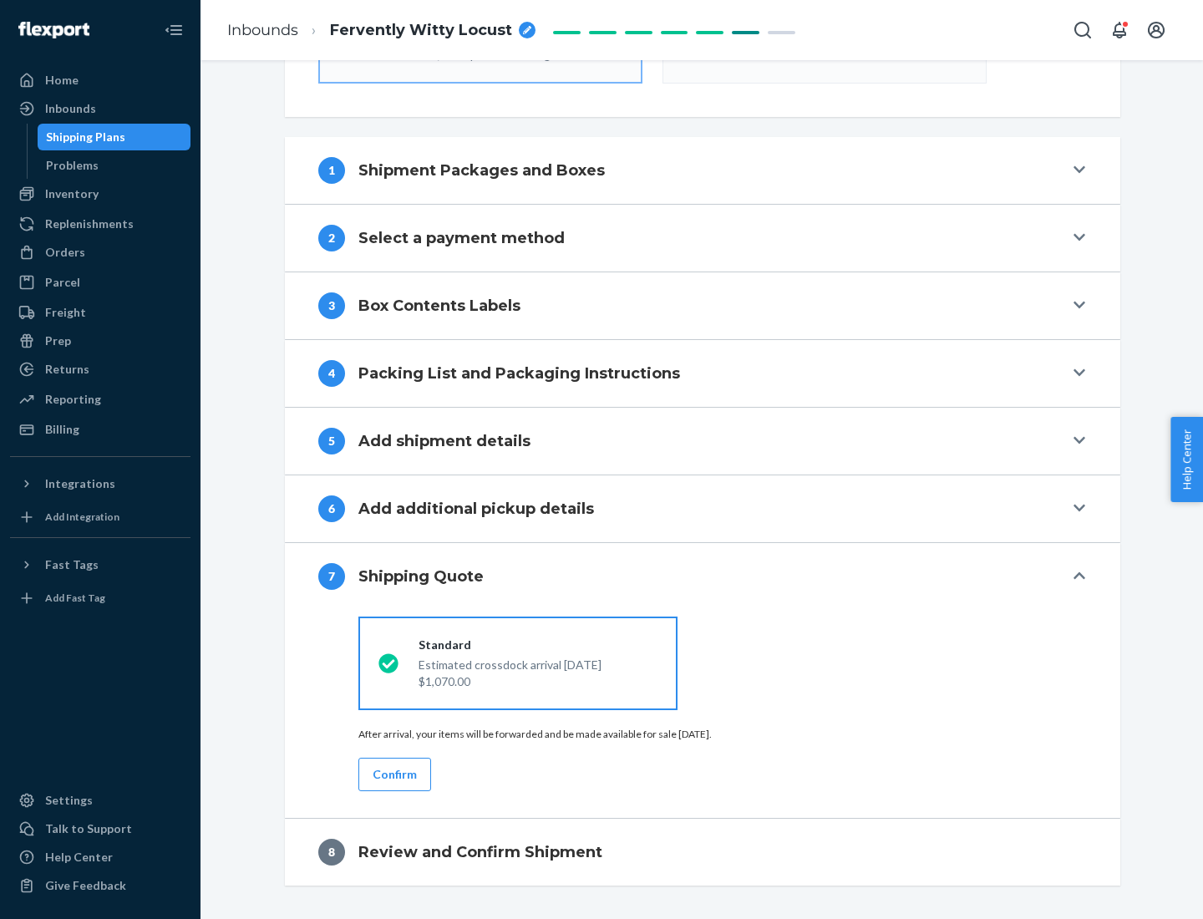
scroll to position [599, 0]
